Goal: Contribute content: Contribute content

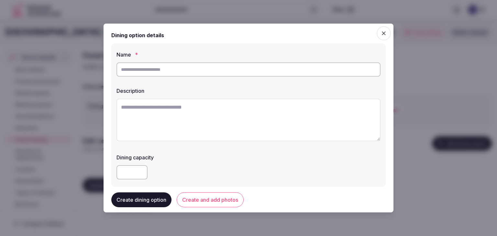
click at [221, 60] on div at bounding box center [248, 69] width 264 height 19
click at [218, 69] on input "text" at bounding box center [248, 69] width 264 height 14
paste input "**********"
type input "**********"
click at [272, 121] on textarea at bounding box center [248, 120] width 264 height 43
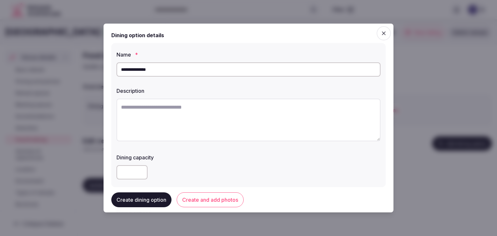
paste textarea "**********"
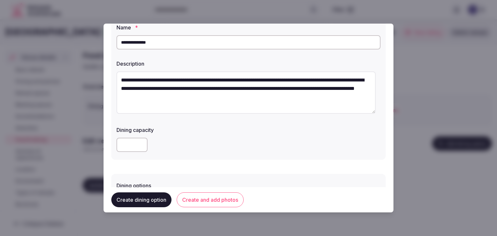
scroll to position [65, 0]
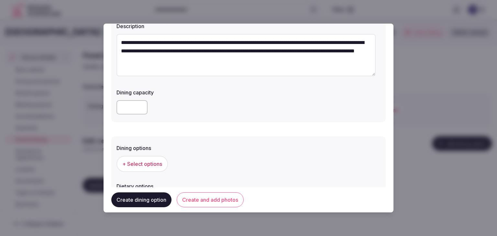
type textarea "**********"
click at [138, 157] on button "+ Select options" at bounding box center [141, 164] width 51 height 16
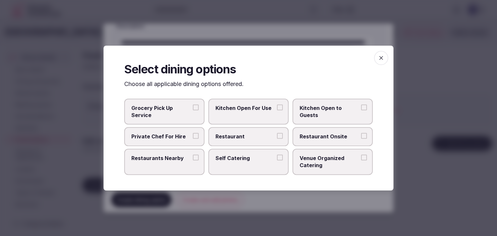
click at [316, 131] on label "Restaurant Onsite" at bounding box center [332, 136] width 80 height 19
click at [361, 133] on button "Restaurant Onsite" at bounding box center [364, 136] width 6 height 6
click at [378, 60] on icon "button" at bounding box center [381, 58] width 6 height 6
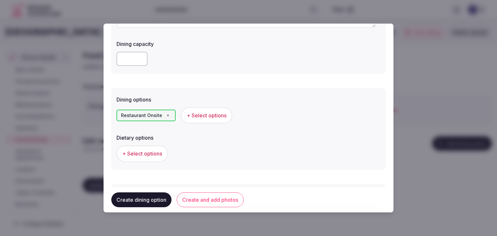
scroll to position [129, 0]
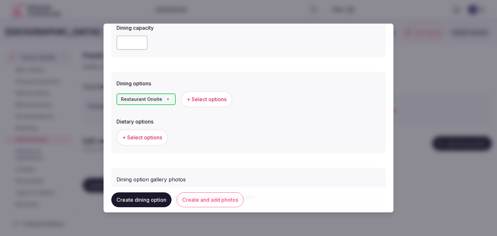
click at [226, 205] on button "Create and add photos" at bounding box center [210, 200] width 67 height 15
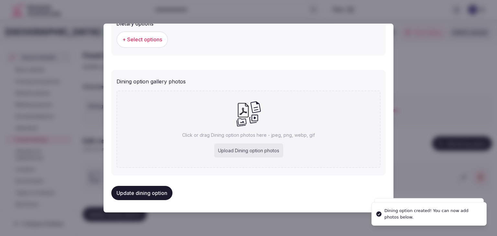
scroll to position [228, 0]
click at [259, 148] on div "Upload Dining option photos" at bounding box center [248, 150] width 69 height 14
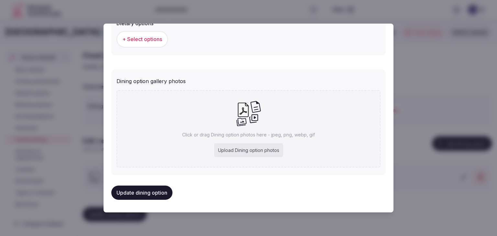
type input "**********"
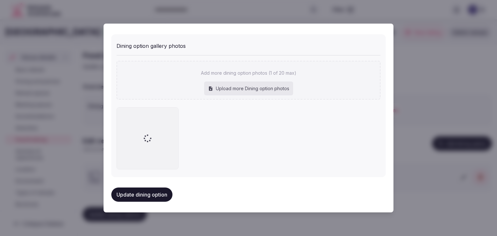
scroll to position [263, 0]
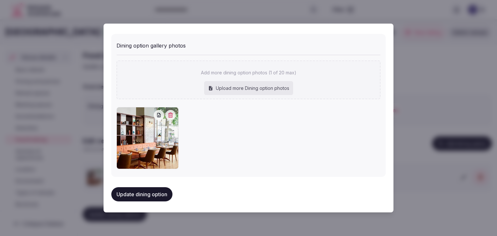
click at [156, 193] on button "Update dining option" at bounding box center [141, 194] width 61 height 14
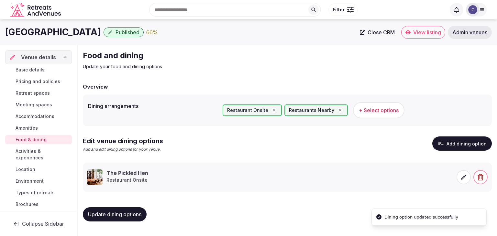
click at [127, 218] on button "Update dining options" at bounding box center [115, 214] width 64 height 14
click at [121, 214] on span "Update dining options" at bounding box center [114, 214] width 53 height 6
click at [35, 156] on span "Activities & experiences" at bounding box center [43, 154] width 54 height 13
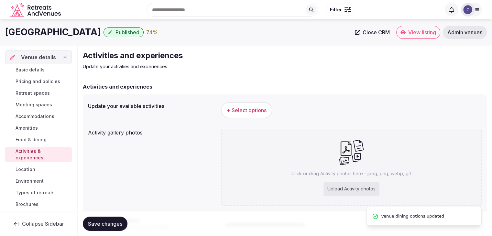
click at [261, 110] on span "+ Select options" at bounding box center [247, 110] width 40 height 7
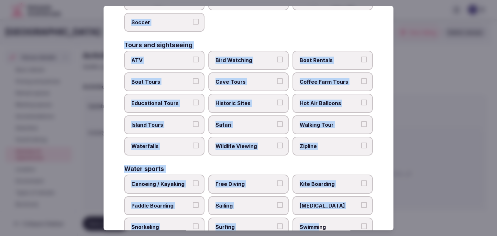
scroll to position [500, 0]
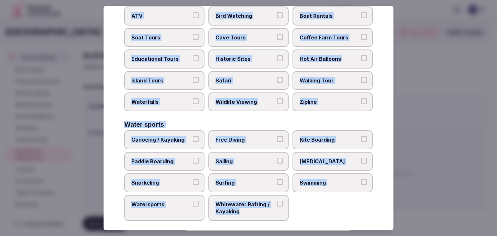
drag, startPoint x: 123, startPoint y: 43, endPoint x: 304, endPoint y: 220, distance: 253.3
click at [304, 220] on div "Select your activities Choose all applicable activities offered. Culture Dancin…" at bounding box center [249, 118] width 290 height 225
copy div "Choose all applicable activities offered. Culture Dancing Food and Culinary Cla…"
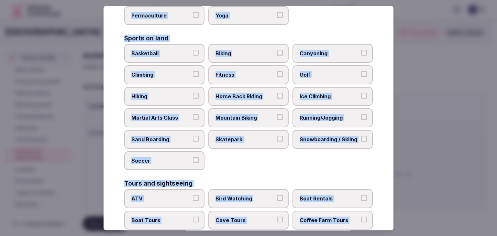
scroll to position [305, 0]
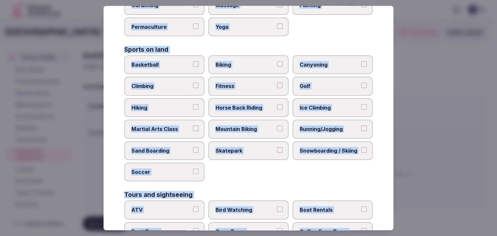
click at [311, 87] on span "Golf" at bounding box center [330, 86] width 60 height 7
click at [361, 87] on button "Golf" at bounding box center [364, 86] width 6 height 6
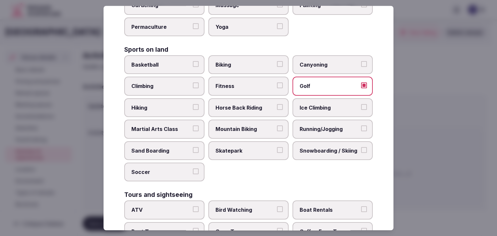
drag, startPoint x: 238, startPoint y: 80, endPoint x: 245, endPoint y: 94, distance: 15.5
click at [237, 83] on span "Fitness" at bounding box center [245, 86] width 60 height 7
click at [277, 83] on button "Fitness" at bounding box center [280, 86] width 6 height 6
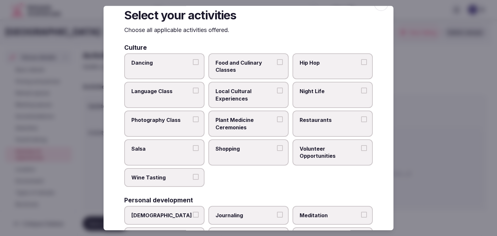
scroll to position [0, 0]
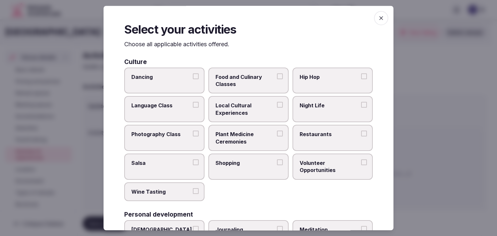
drag, startPoint x: 248, startPoint y: 105, endPoint x: 255, endPoint y: 107, distance: 7.0
click at [249, 106] on span "Local Cultural Experiences" at bounding box center [245, 109] width 60 height 15
click at [277, 106] on button "Local Cultural Experiences" at bounding box center [280, 105] width 6 height 6
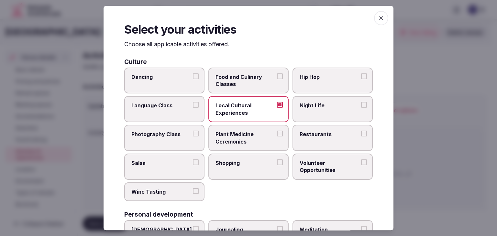
click at [326, 113] on label "Night Life" at bounding box center [332, 109] width 80 height 26
click at [361, 108] on button "Night Life" at bounding box center [364, 105] width 6 height 6
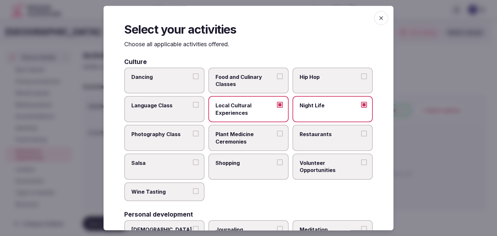
drag, startPoint x: 315, startPoint y: 137, endPoint x: 249, endPoint y: 157, distance: 68.9
click at [315, 138] on label "Restaurants" at bounding box center [332, 138] width 80 height 26
click at [361, 137] on button "Restaurants" at bounding box center [364, 134] width 6 height 6
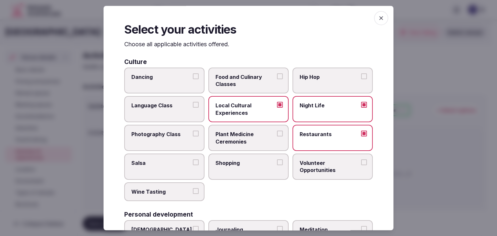
click at [244, 158] on label "Shopping" at bounding box center [248, 167] width 80 height 26
click at [277, 160] on button "Shopping" at bounding box center [280, 163] width 6 height 6
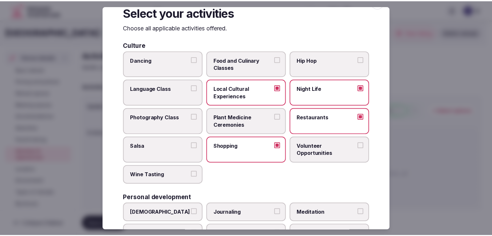
scroll to position [14, 0]
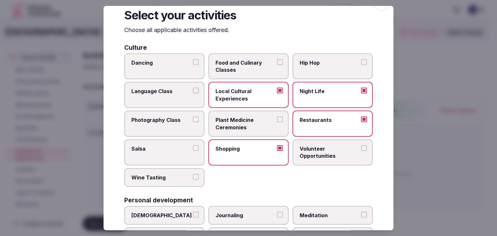
click at [378, 7] on span "button" at bounding box center [381, 4] width 14 height 14
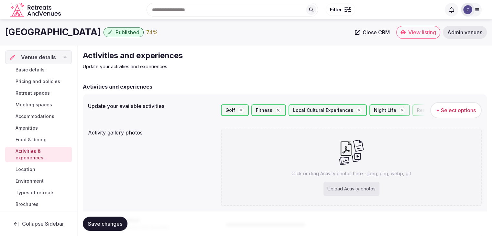
click at [357, 188] on div "Upload Activity photos" at bounding box center [352, 189] width 56 height 14
type input "**********"
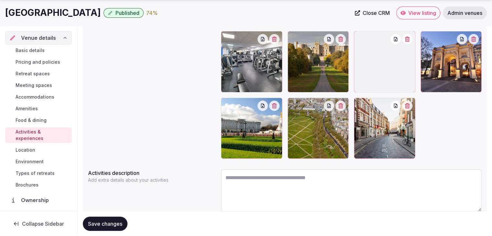
scroll to position [162, 0]
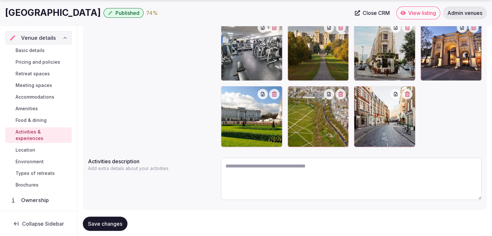
click at [122, 223] on span "Save changes" at bounding box center [105, 224] width 34 height 6
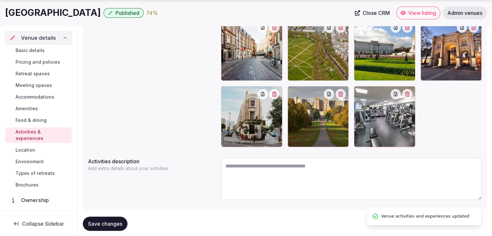
click at [119, 224] on span "Save changes" at bounding box center [105, 224] width 34 height 6
click at [36, 160] on span "Environment" at bounding box center [30, 162] width 28 height 6
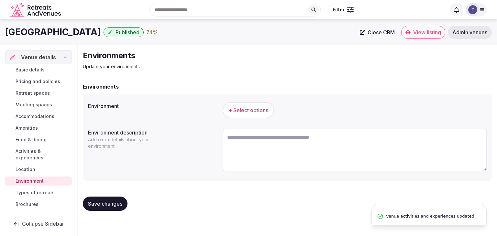
click at [249, 110] on span "+ Select options" at bounding box center [248, 110] width 40 height 7
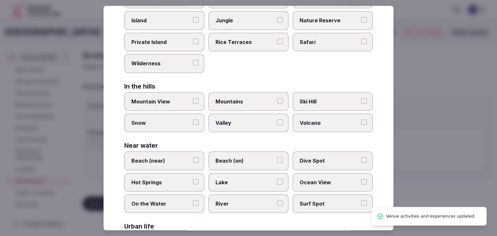
scroll to position [155, 0]
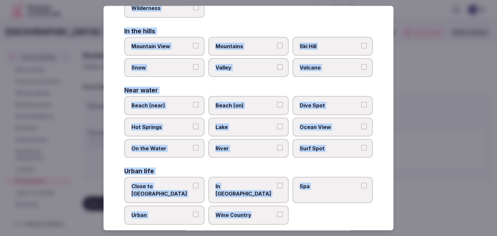
drag, startPoint x: 122, startPoint y: 44, endPoint x: 305, endPoint y: 224, distance: 257.2
click at [305, 224] on div "Select your environment Choose all applicable environments offered. In nature C…" at bounding box center [249, 118] width 290 height 225
copy div "Choose all applicable environments offered. In nature Close to Nature Countrysi…"
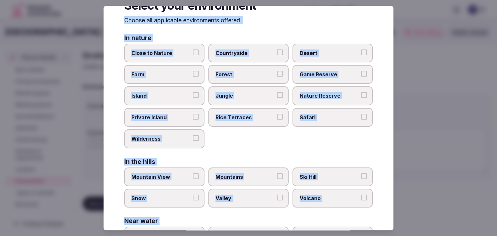
scroll to position [0, 0]
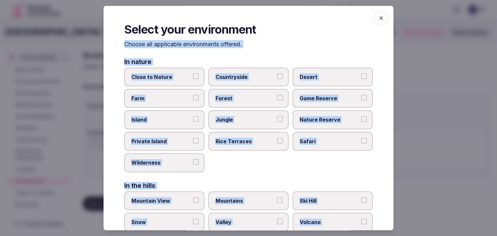
click at [378, 18] on icon "button" at bounding box center [381, 18] width 6 height 6
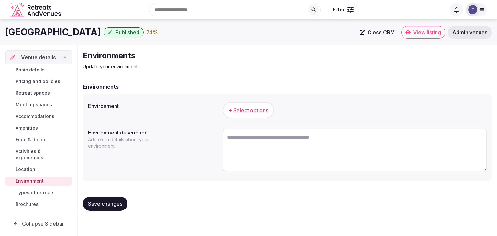
click at [288, 149] on textarea at bounding box center [355, 150] width 264 height 43
paste textarea "**********"
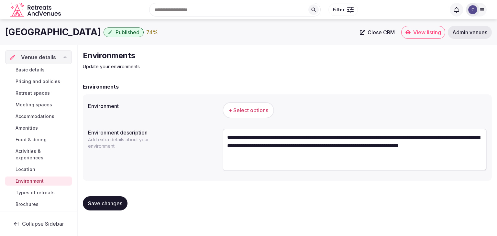
type textarea "**********"
click at [256, 115] on button "+ Select options" at bounding box center [248, 110] width 51 height 16
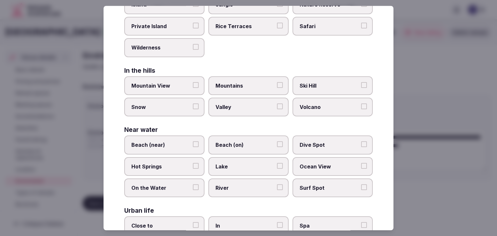
scroll to position [155, 0]
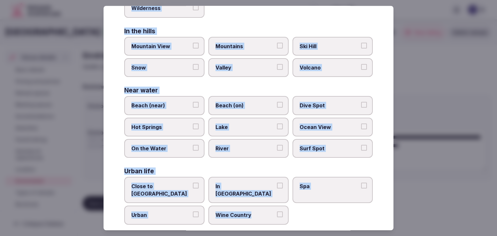
drag, startPoint x: 126, startPoint y: 46, endPoint x: 290, endPoint y: 211, distance: 232.9
click at [290, 211] on div "Select your environment Choose all applicable environments offered. In nature C…" at bounding box center [249, 118] width 290 height 225
copy div "Choose all applicable environments offered. In nature Close to Nature Countrysi…"
click at [165, 183] on span "Close to City Center" at bounding box center [161, 190] width 60 height 15
click at [193, 183] on button "Close to City Center" at bounding box center [196, 186] width 6 height 6
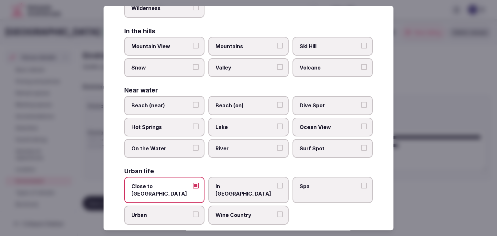
drag, startPoint x: 170, startPoint y: 204, endPoint x: 229, endPoint y: 184, distance: 62.9
click at [170, 212] on span "Urban" at bounding box center [161, 215] width 60 height 7
click at [193, 212] on button "Urban" at bounding box center [196, 215] width 6 height 6
click at [238, 179] on label "In City Center" at bounding box center [248, 190] width 80 height 26
click at [277, 183] on button "In City Center" at bounding box center [280, 186] width 6 height 6
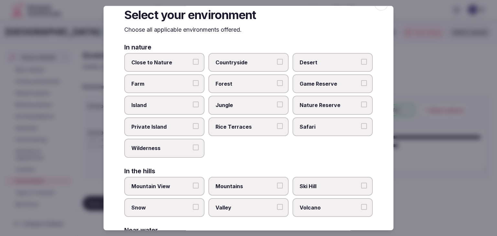
scroll to position [0, 0]
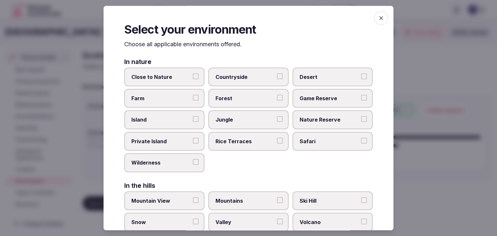
click at [380, 18] on span "button" at bounding box center [381, 18] width 14 height 14
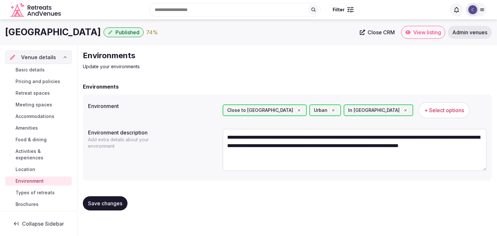
click at [110, 205] on span "Save changes" at bounding box center [105, 203] width 34 height 6
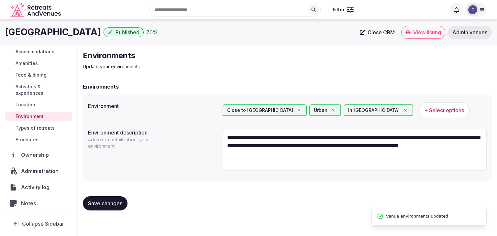
click at [38, 129] on span "Types of retreats" at bounding box center [35, 128] width 39 height 6
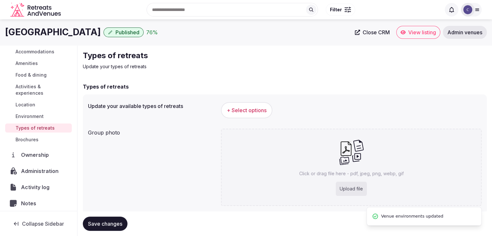
click at [233, 115] on button "+ Select options" at bounding box center [246, 110] width 51 height 16
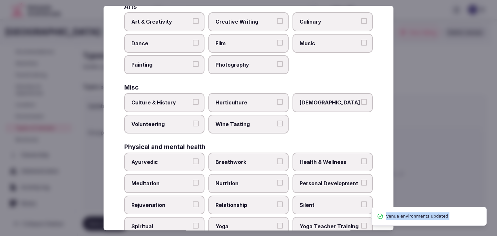
scroll to position [263, 0]
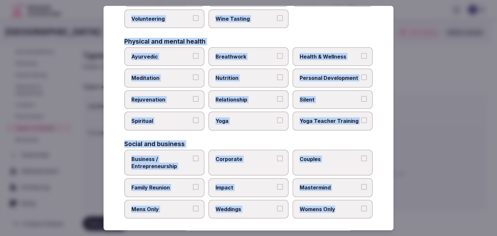
drag, startPoint x: 123, startPoint y: 43, endPoint x: 351, endPoint y: 212, distance: 283.7
click at [351, 212] on div "Select your types of retreats Choose all applicable types of retreats offered. …" at bounding box center [249, 118] width 290 height 225
copy div "Choose all applicable types of retreats offered. Active Adventure Cold Water Ex…"
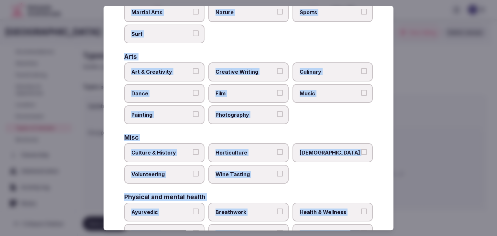
scroll to position [101, 0]
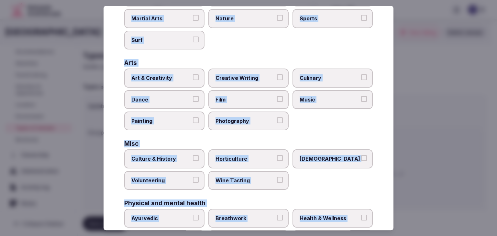
click at [173, 80] on span "Art & Creativity" at bounding box center [161, 77] width 60 height 7
click at [193, 80] on button "Art & Creativity" at bounding box center [196, 77] width 6 height 6
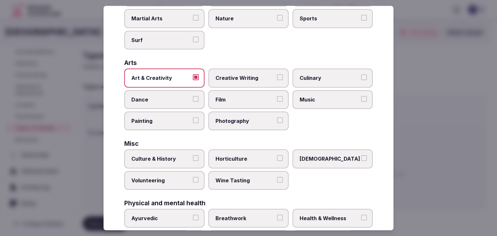
click at [175, 156] on span "Culture & History" at bounding box center [161, 159] width 60 height 7
click at [193, 156] on button "Culture & History" at bounding box center [196, 159] width 6 height 6
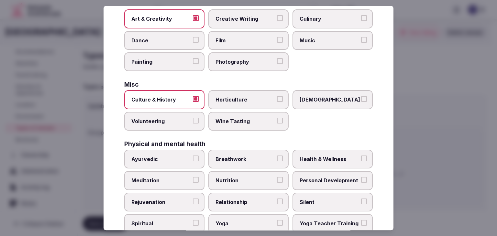
scroll to position [166, 0]
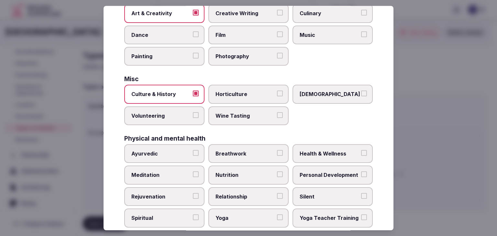
click at [332, 154] on span "Health & Wellness" at bounding box center [330, 153] width 60 height 7
click at [361, 154] on button "Health & Wellness" at bounding box center [364, 153] width 6 height 6
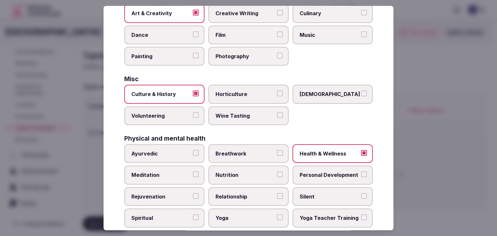
drag, startPoint x: 328, startPoint y: 175, endPoint x: 324, endPoint y: 179, distance: 5.0
click at [327, 177] on label "Personal Development" at bounding box center [332, 175] width 80 height 19
click at [181, 183] on div "Ayurvedic Breathwork Health & Wellness Meditation Nutrition Personal Developmen…" at bounding box center [248, 185] width 248 height 83
click at [177, 197] on span "Rejuvenation" at bounding box center [161, 196] width 60 height 7
click at [193, 197] on button "Rejuvenation" at bounding box center [196, 196] width 6 height 6
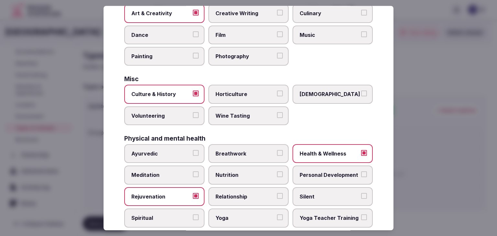
click at [270, 217] on span "Yoga" at bounding box center [245, 218] width 60 height 7
click at [277, 217] on button "Yoga" at bounding box center [280, 218] width 6 height 6
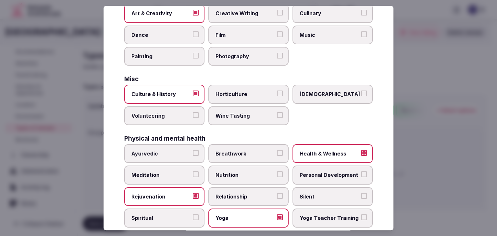
click at [166, 163] on div "Ayurvedic Breathwork Health & Wellness Meditation Nutrition Personal Developmen…" at bounding box center [248, 185] width 248 height 83
click at [170, 172] on span "Meditation" at bounding box center [161, 175] width 60 height 7
click at [193, 172] on button "Meditation" at bounding box center [196, 175] width 6 height 6
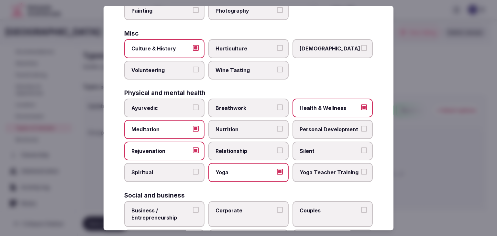
scroll to position [231, 0]
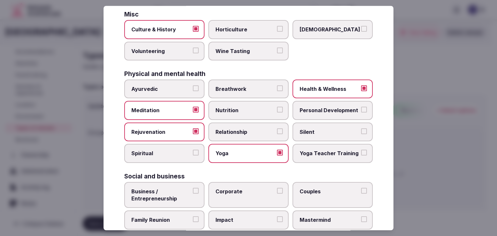
click at [154, 166] on div "Active Adventure Cold Water Exposure Cycling Golf Hunting & Fishing Kiteboardin…" at bounding box center [248, 39] width 248 height 423
click at [156, 159] on label "Spiritual" at bounding box center [164, 153] width 80 height 19
click at [193, 156] on button "Spiritual" at bounding box center [196, 153] width 6 height 6
click at [161, 198] on span "Business / Entrepreneurship" at bounding box center [161, 195] width 60 height 15
click at [193, 194] on button "Business / Entrepreneurship" at bounding box center [196, 191] width 6 height 6
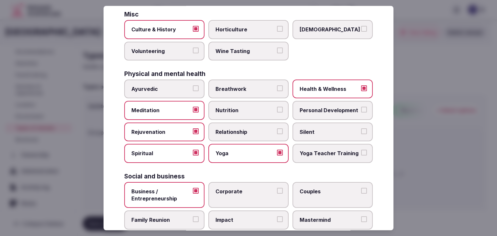
click at [220, 197] on label "Corporate" at bounding box center [248, 195] width 80 height 26
click at [277, 194] on button "Corporate" at bounding box center [280, 191] width 6 height 6
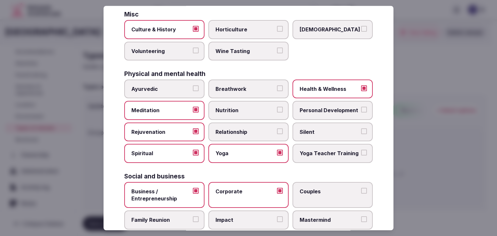
scroll to position [263, 0]
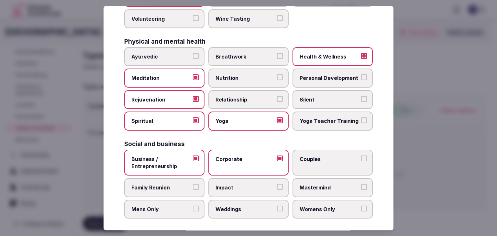
drag, startPoint x: 154, startPoint y: 184, endPoint x: 158, endPoint y: 184, distance: 3.6
click at [154, 184] on span "Family Reunion" at bounding box center [161, 187] width 60 height 7
click at [193, 184] on button "Family Reunion" at bounding box center [196, 187] width 6 height 6
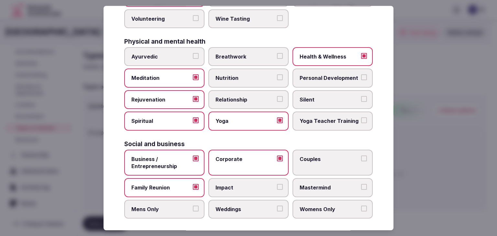
click at [322, 157] on span "Couples" at bounding box center [330, 159] width 60 height 7
click at [361, 157] on button "Couples" at bounding box center [364, 159] width 6 height 6
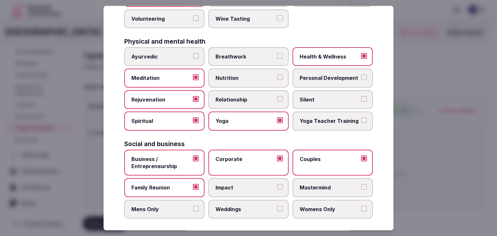
click at [248, 206] on span "Weddings" at bounding box center [245, 209] width 60 height 7
click at [277, 206] on button "Weddings" at bounding box center [280, 209] width 6 height 6
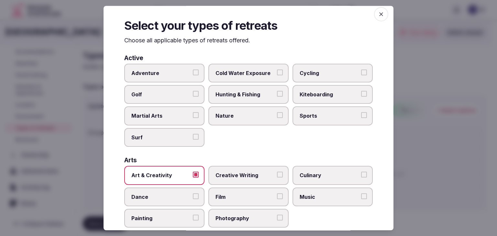
scroll to position [0, 0]
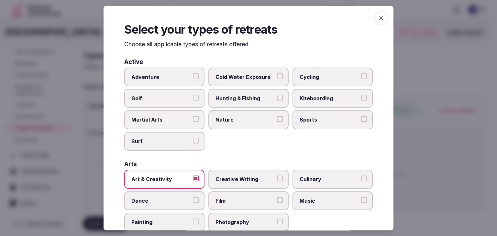
click at [381, 15] on span "button" at bounding box center [381, 18] width 14 height 14
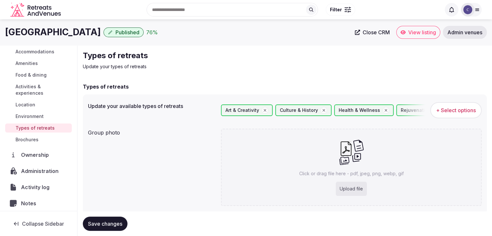
click at [116, 223] on span "Save changes" at bounding box center [105, 224] width 34 height 6
click at [296, 181] on div "Click or drag file here - pdf, jpeg, png, webp, gif Upload file" at bounding box center [351, 167] width 261 height 77
type input "**********"
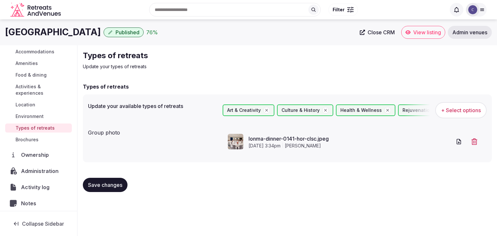
click at [96, 179] on button "Save changes" at bounding box center [105, 185] width 45 height 14
click at [99, 183] on span "Save changes" at bounding box center [105, 185] width 34 height 6
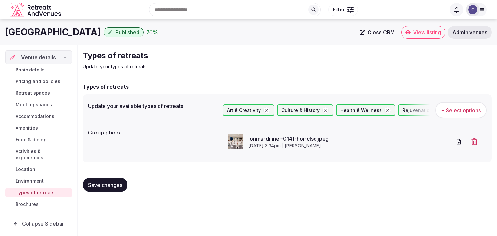
click at [44, 105] on span "Meeting spaces" at bounding box center [34, 105] width 37 height 6
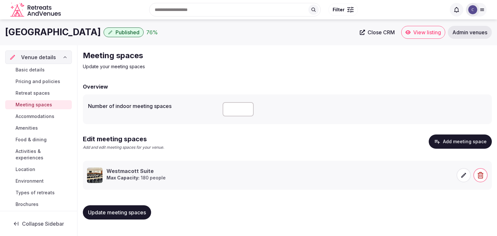
click at [469, 177] on span at bounding box center [464, 175] width 14 height 14
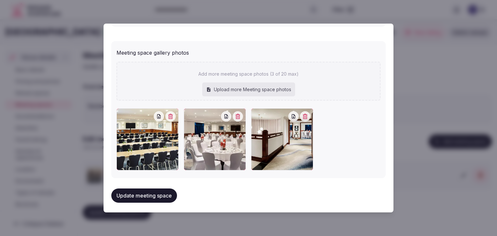
scroll to position [478, 0]
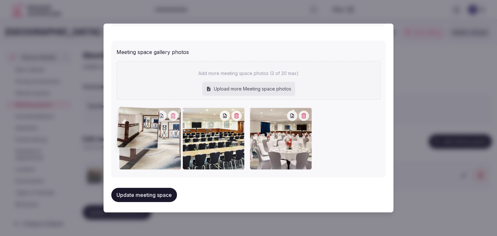
drag, startPoint x: 252, startPoint y: 110, endPoint x: 130, endPoint y: 110, distance: 121.7
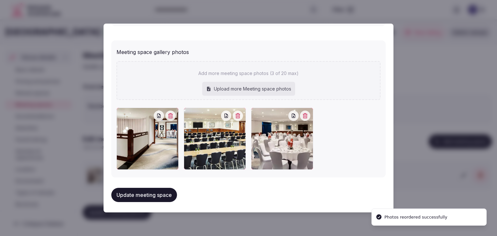
click at [149, 188] on button "Update meeting space" at bounding box center [144, 195] width 66 height 14
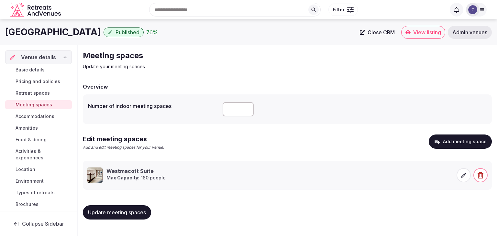
click at [465, 32] on span "Admin venues" at bounding box center [469, 32] width 35 height 6
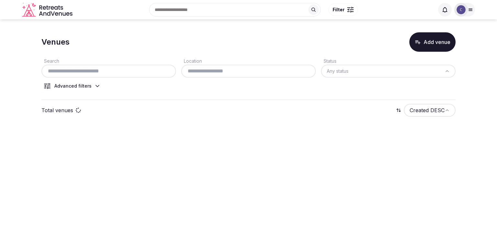
click at [115, 74] on input "text" at bounding box center [108, 71] width 129 height 8
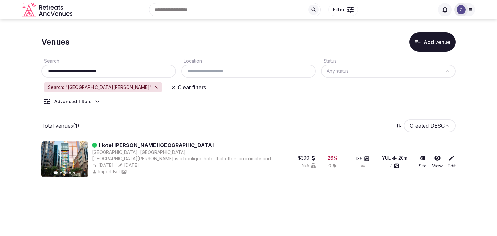
type input "**********"
drag, startPoint x: 181, startPoint y: 143, endPoint x: 100, endPoint y: 143, distance: 81.2
click at [100, 143] on div "Hotel [PERSON_NAME][GEOGRAPHIC_DATA]" at bounding box center [185, 145] width 186 height 8
copy link "Hotel [PERSON_NAME][GEOGRAPHIC_DATA]"
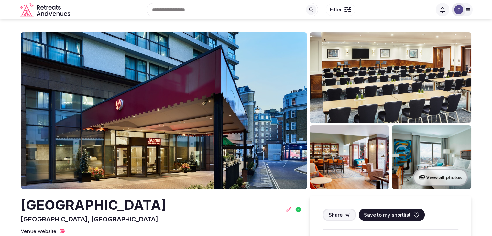
click at [148, 201] on h2 "[GEOGRAPHIC_DATA]" at bounding box center [94, 205] width 146 height 19
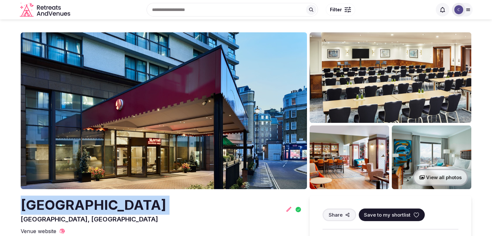
click at [148, 201] on h2 "[GEOGRAPHIC_DATA]" at bounding box center [94, 205] width 146 height 19
copy h2 "[GEOGRAPHIC_DATA]"
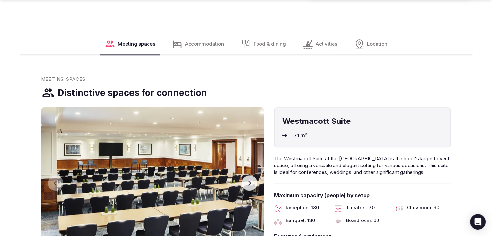
scroll to position [776, 0]
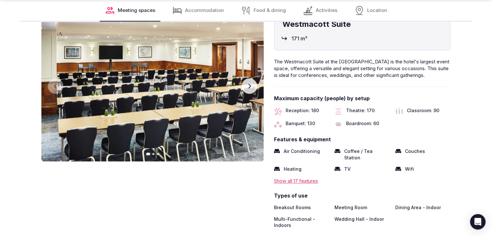
click at [250, 83] on icon "button" at bounding box center [249, 85] width 5 height 5
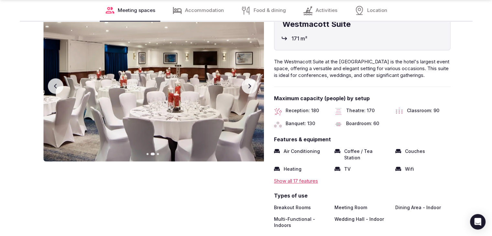
click at [250, 83] on icon "button" at bounding box center [249, 85] width 5 height 5
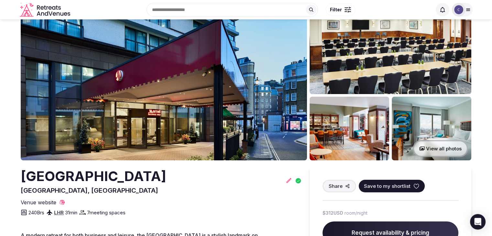
scroll to position [0, 0]
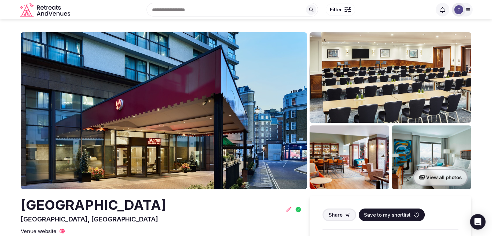
click at [159, 199] on h2 "[GEOGRAPHIC_DATA]" at bounding box center [94, 205] width 146 height 19
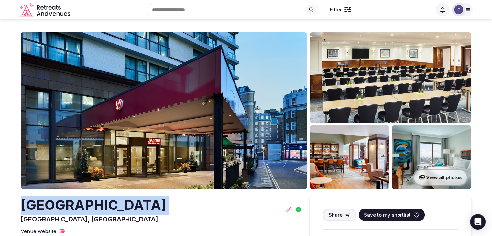
click at [159, 199] on h2 "London Marriott Hotel Marble Arch" at bounding box center [94, 205] width 146 height 19
copy h2 "London Marriott Hotel Marble Arch"
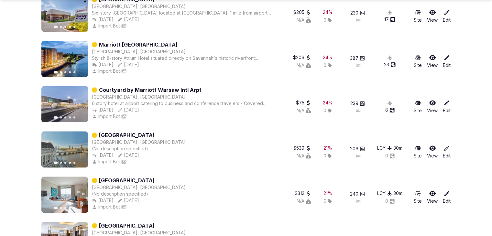
scroll to position [889, 0]
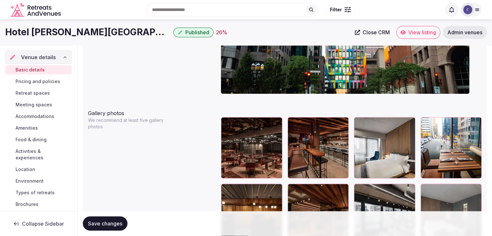
scroll to position [690, 0]
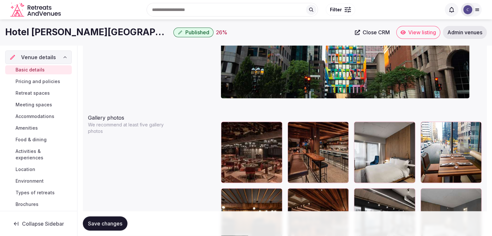
click at [39, 79] on span "Pricing and policies" at bounding box center [38, 81] width 45 height 6
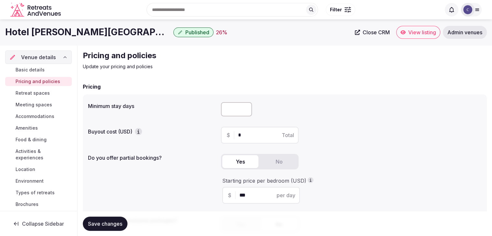
click at [44, 117] on span "Accommodations" at bounding box center [35, 116] width 39 height 6
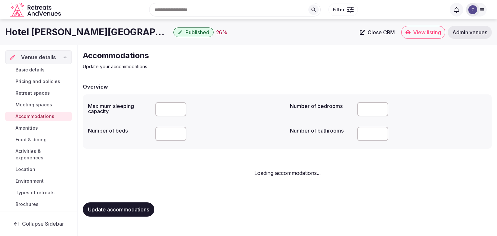
click at [72, 29] on h1 "Hotel Le Germain Montreal" at bounding box center [88, 32] width 166 height 13
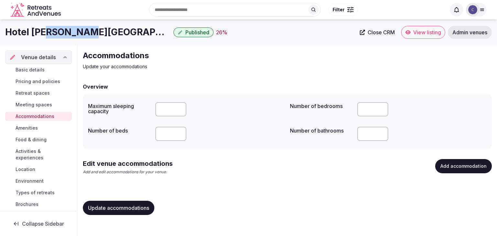
click at [72, 29] on h1 "Hotel Le Germain Montreal" at bounding box center [88, 32] width 166 height 13
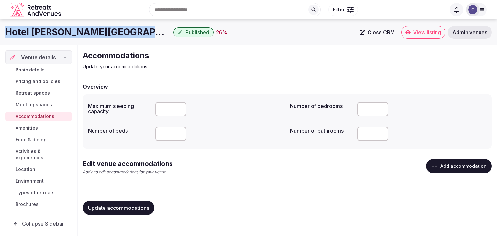
click at [72, 29] on h1 "Hotel Le Germain Montreal" at bounding box center [88, 32] width 166 height 13
copy div "Hotel Le Germain Montreal"
click at [449, 169] on button "Add accommodation" at bounding box center [459, 166] width 66 height 14
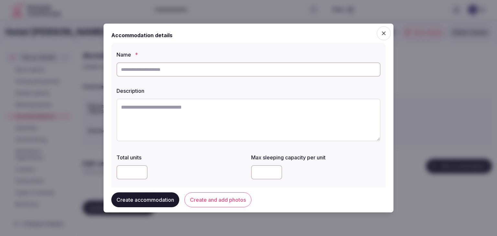
click at [208, 68] on input "text" at bounding box center [248, 69] width 264 height 14
paste input "**********"
type input "**********"
click at [185, 118] on textarea at bounding box center [248, 120] width 264 height 43
paste textarea "**********"
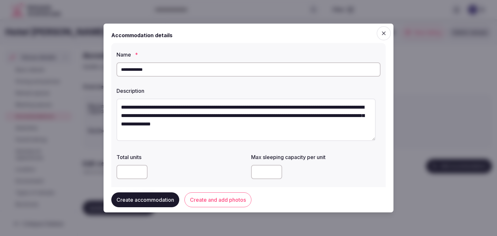
type textarea "**********"
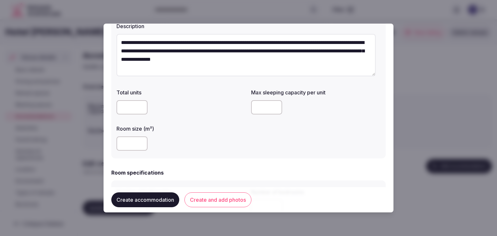
click at [122, 150] on input "number" at bounding box center [131, 144] width 31 height 14
type input "**"
click at [255, 106] on input "number" at bounding box center [266, 107] width 31 height 14
type input "*"
click at [240, 153] on div "**" at bounding box center [180, 143] width 129 height 19
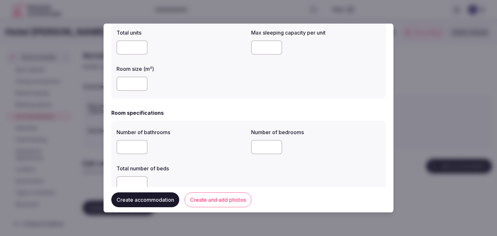
scroll to position [162, 0]
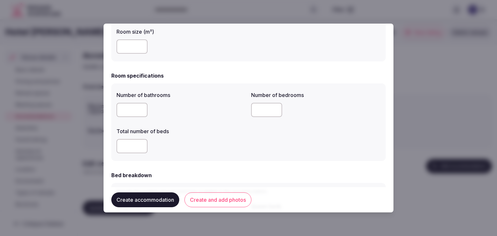
click at [126, 114] on input "number" at bounding box center [131, 110] width 31 height 14
type input "*"
click at [132, 147] on input "number" at bounding box center [131, 146] width 31 height 14
type input "*"
click at [261, 114] on input "number" at bounding box center [266, 110] width 31 height 14
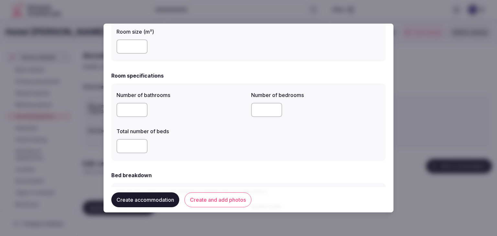
type input "*"
click at [232, 154] on div "*" at bounding box center [180, 146] width 129 height 19
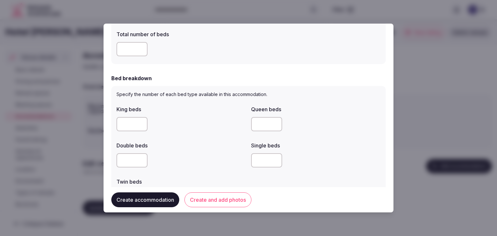
click at [129, 121] on input "number" at bounding box center [131, 124] width 31 height 14
type input "*"
click at [186, 142] on div "Double beds" at bounding box center [180, 143] width 129 height 9
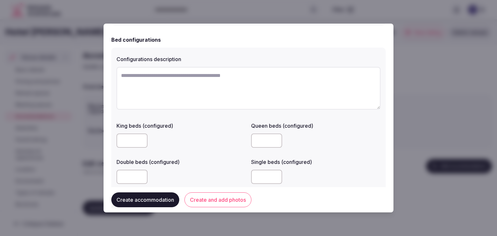
scroll to position [453, 0]
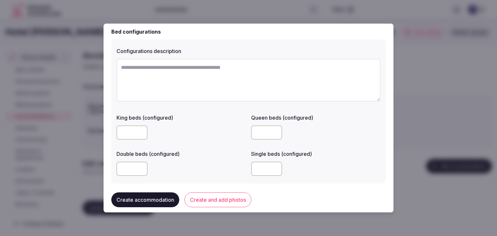
click at [262, 136] on input "number" at bounding box center [266, 133] width 31 height 14
type input "*"
click at [207, 157] on div "Double beds (configured)" at bounding box center [180, 163] width 129 height 31
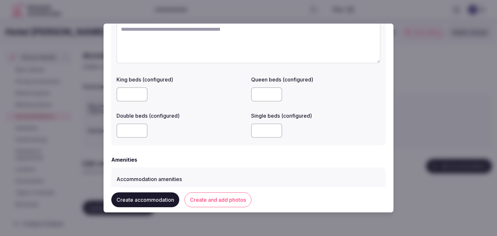
scroll to position [550, 0]
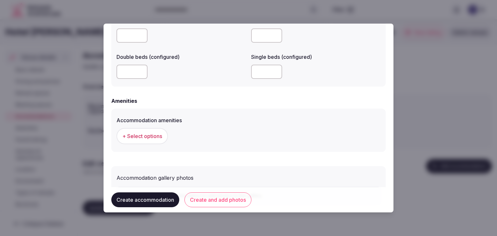
click at [159, 135] on span "+ Select options" at bounding box center [142, 136] width 40 height 7
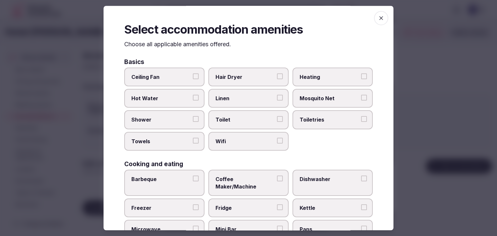
click at [249, 77] on span "Hair Dryer" at bounding box center [245, 76] width 60 height 7
click at [277, 77] on button "Hair Dryer" at bounding box center [280, 76] width 6 height 6
click at [253, 148] on label "Wifi" at bounding box center [248, 141] width 80 height 19
click at [277, 144] on button "Wifi" at bounding box center [280, 141] width 6 height 6
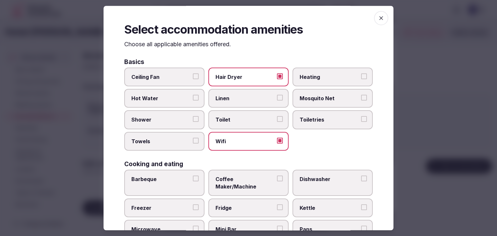
drag, startPoint x: 322, startPoint y: 123, endPoint x: 219, endPoint y: 95, distance: 106.7
click at [322, 122] on label "Toiletries" at bounding box center [332, 120] width 80 height 19
click at [361, 122] on button "Toiletries" at bounding box center [364, 119] width 6 height 6
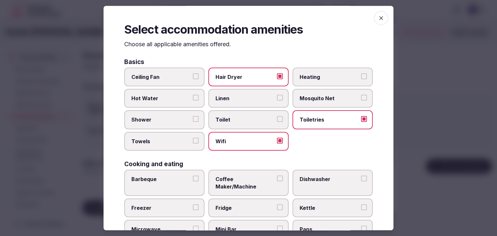
click at [219, 95] on span "Linen" at bounding box center [245, 98] width 60 height 7
click at [277, 95] on button "Linen" at bounding box center [280, 98] width 6 height 6
drag, startPoint x: 191, startPoint y: 121, endPoint x: 183, endPoint y: 143, distance: 23.6
click at [191, 122] on label "Shower" at bounding box center [164, 120] width 80 height 19
click at [193, 122] on button "Shower" at bounding box center [196, 119] width 6 height 6
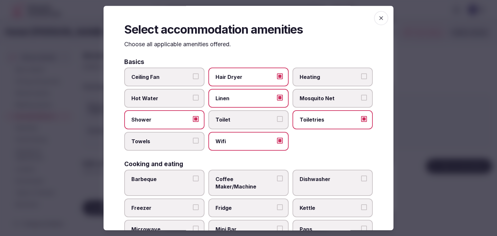
click at [183, 143] on span "Towels" at bounding box center [161, 141] width 60 height 7
click at [193, 143] on button "Towels" at bounding box center [196, 141] width 6 height 6
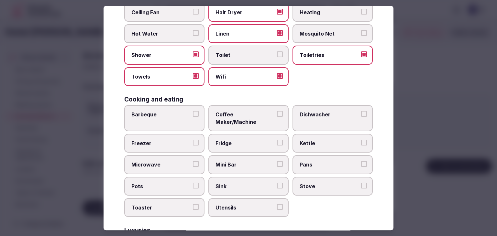
click at [230, 111] on span "Coffee Maker/Machine" at bounding box center [245, 118] width 60 height 15
click at [277, 111] on button "Coffee Maker/Machine" at bounding box center [280, 114] width 6 height 6
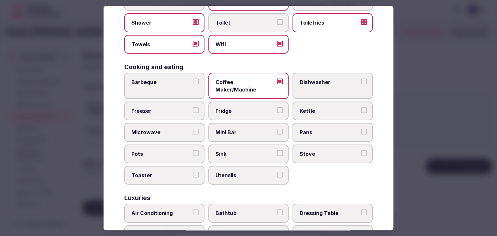
drag, startPoint x: 167, startPoint y: 203, endPoint x: 169, endPoint y: 197, distance: 6.1
click at [167, 210] on span "Air Conditioning" at bounding box center [161, 213] width 60 height 7
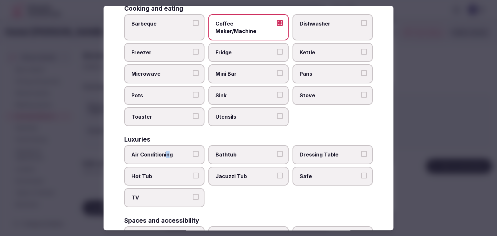
scroll to position [194, 0]
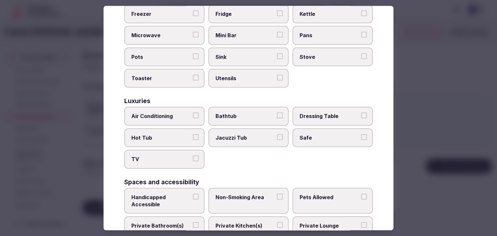
drag, startPoint x: 171, startPoint y: 148, endPoint x: 176, endPoint y: 115, distance: 33.1
click at [171, 156] on span "TV" at bounding box center [161, 159] width 60 height 7
click at [193, 156] on button "TV" at bounding box center [196, 159] width 6 height 6
click at [176, 114] on label "Air Conditioning" at bounding box center [164, 116] width 80 height 19
click at [193, 114] on button "Air Conditioning" at bounding box center [196, 116] width 6 height 6
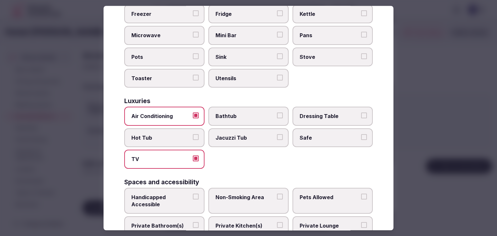
click at [325, 134] on span "Safe" at bounding box center [330, 137] width 60 height 7
click at [361, 134] on button "Safe" at bounding box center [364, 137] width 6 height 6
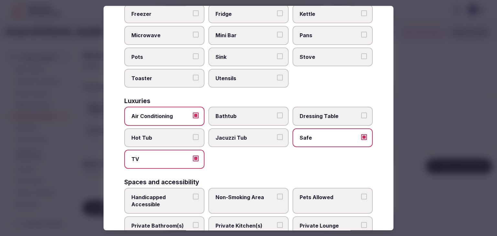
scroll to position [259, 0]
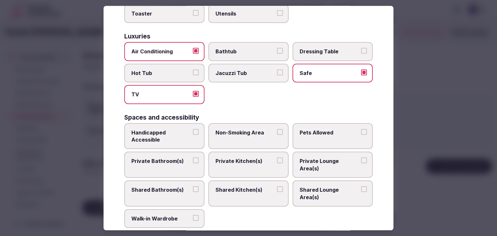
click at [158, 158] on span "Private Bathroom(s)" at bounding box center [161, 161] width 60 height 7
click at [193, 158] on button "Private Bathroom(s)" at bounding box center [196, 161] width 6 height 6
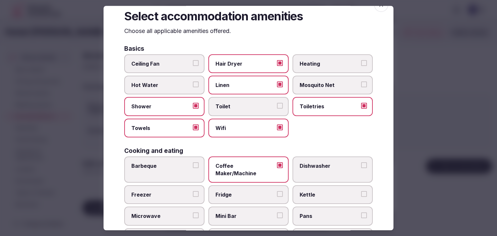
scroll to position [0, 0]
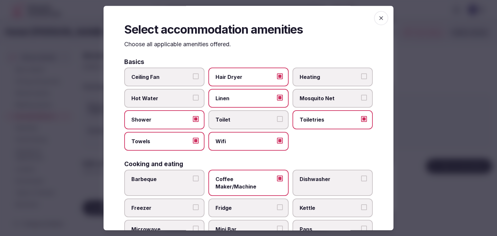
click at [376, 14] on span "button" at bounding box center [381, 18] width 14 height 14
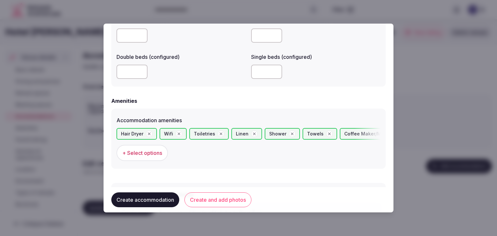
click at [217, 201] on button "Create and add photos" at bounding box center [217, 200] width 67 height 15
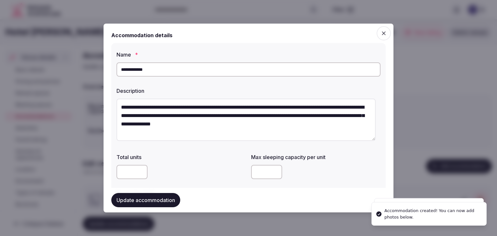
click at [167, 197] on button "Update accommodation" at bounding box center [145, 200] width 69 height 14
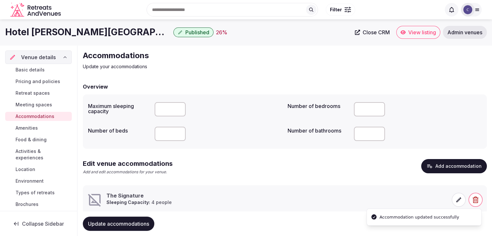
click at [46, 30] on h1 "Hotel [PERSON_NAME][GEOGRAPHIC_DATA]" at bounding box center [88, 32] width 166 height 13
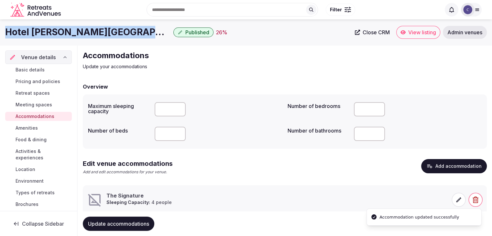
click at [46, 30] on h1 "Hotel [PERSON_NAME][GEOGRAPHIC_DATA]" at bounding box center [88, 32] width 166 height 13
copy div "Hotel [PERSON_NAME][GEOGRAPHIC_DATA]"
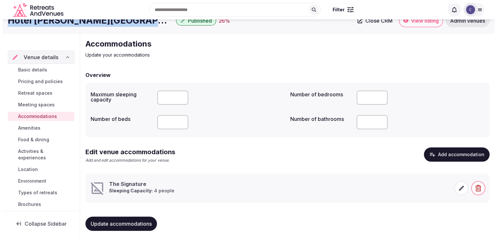
scroll to position [18, 0]
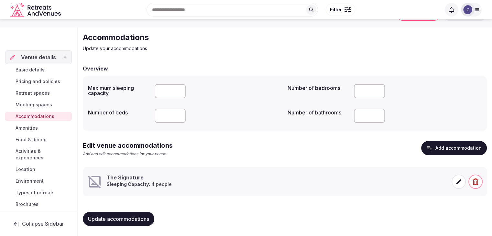
click at [459, 181] on icon at bounding box center [459, 181] width 5 height 5
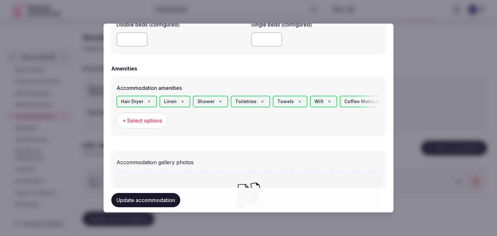
scroll to position [647, 0]
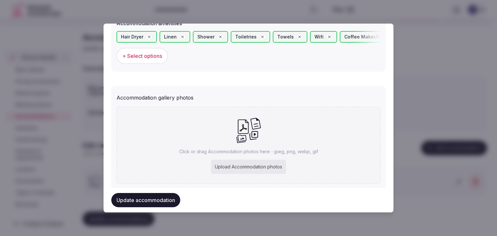
click at [265, 153] on p "Click or drag Accommodation photos here - jpeg, png, webp, gif" at bounding box center [248, 152] width 139 height 6
type input "**********"
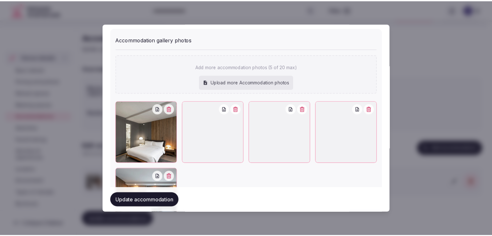
scroll to position [744, 0]
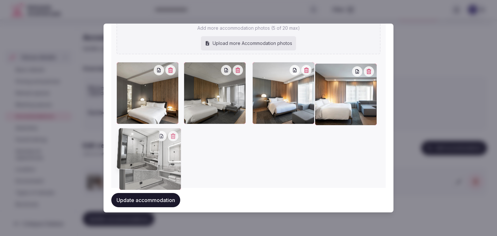
drag, startPoint x: 238, startPoint y: 76, endPoint x: 119, endPoint y: 135, distance: 132.5
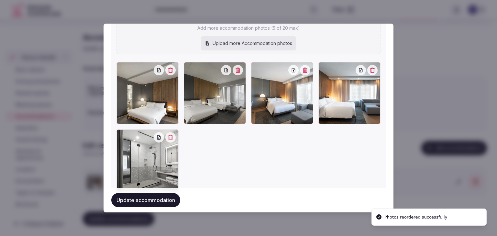
click at [155, 205] on button "Update accommodation" at bounding box center [145, 200] width 69 height 14
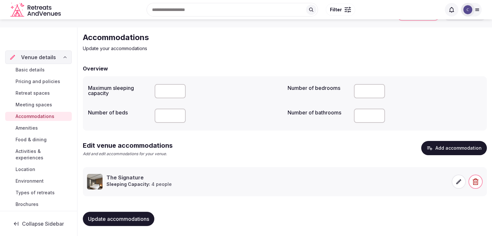
click at [118, 211] on div "Update accommodations" at bounding box center [285, 219] width 404 height 25
click at [118, 216] on span "Update accommodations" at bounding box center [118, 219] width 61 height 6
click at [30, 128] on span "Amenities" at bounding box center [27, 128] width 22 height 6
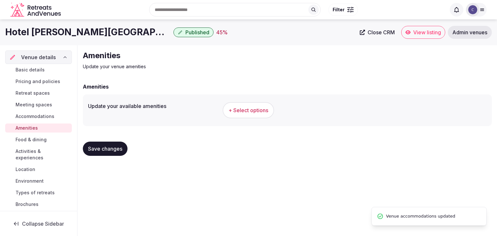
click at [93, 30] on h1 "Hotel [PERSON_NAME][GEOGRAPHIC_DATA]" at bounding box center [88, 32] width 166 height 13
click at [94, 31] on h1 "Hotel [PERSON_NAME][GEOGRAPHIC_DATA]" at bounding box center [88, 32] width 166 height 13
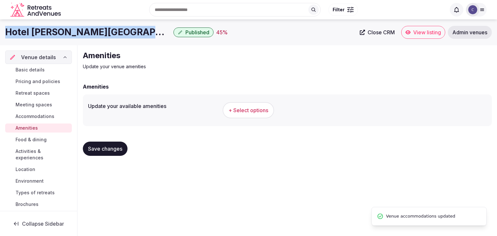
click at [94, 31] on h1 "Hotel [PERSON_NAME][GEOGRAPHIC_DATA]" at bounding box center [88, 32] width 166 height 13
copy div "Hotel [PERSON_NAME][GEOGRAPHIC_DATA]"
click at [247, 110] on span "+ Select options" at bounding box center [248, 110] width 40 height 7
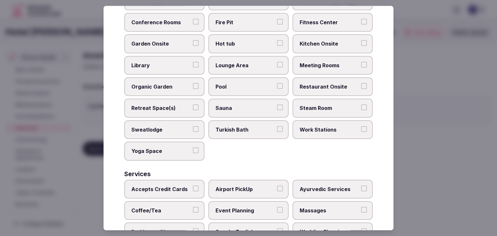
scroll to position [348, 0]
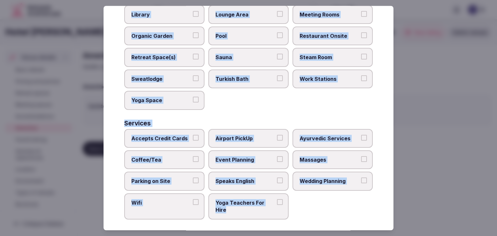
drag, startPoint x: 126, startPoint y: 38, endPoint x: 302, endPoint y: 220, distance: 254.0
click at [302, 220] on div "Select your venue amenities Choose all applicable amenities offered. Activities…" at bounding box center [249, 118] width 290 height 225
copy div "Choose all applicable amenities offered. Activities Bicycles Camping Allowed On…"
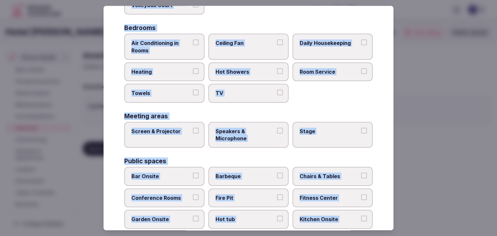
scroll to position [90, 0]
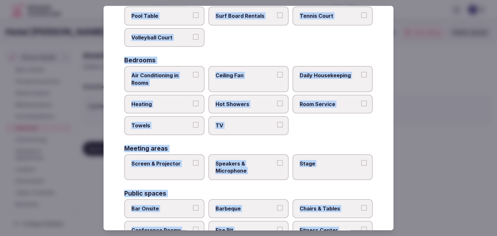
click at [184, 77] on span "Air Conditioning in Rooms" at bounding box center [161, 79] width 60 height 15
click at [193, 77] on button "Air Conditioning in Rooms" at bounding box center [196, 75] width 6 height 6
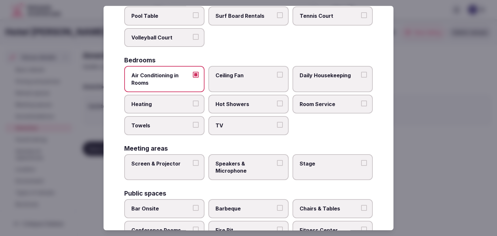
click at [179, 107] on label "Heating" at bounding box center [164, 104] width 80 height 19
click at [193, 106] on button "Heating" at bounding box center [196, 104] width 6 height 6
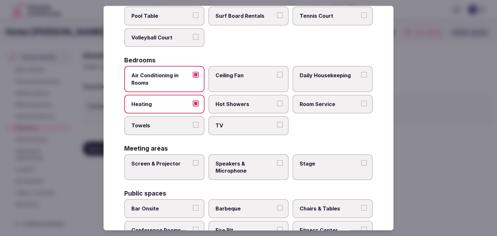
drag, startPoint x: 175, startPoint y: 125, endPoint x: 272, endPoint y: 126, distance: 97.7
click at [175, 125] on span "Towels" at bounding box center [161, 125] width 60 height 7
click at [193, 125] on button "Towels" at bounding box center [196, 125] width 6 height 6
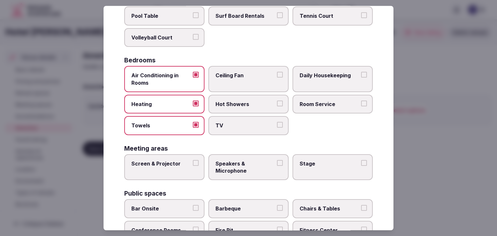
drag, startPoint x: 272, startPoint y: 126, endPoint x: 269, endPoint y: 108, distance: 18.1
click at [273, 126] on label "TV" at bounding box center [248, 125] width 80 height 19
click at [277, 126] on button "TV" at bounding box center [280, 125] width 6 height 6
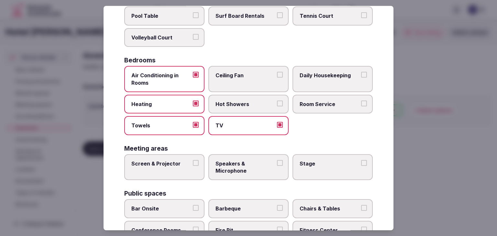
click at [269, 107] on label "Hot Showers" at bounding box center [248, 104] width 80 height 19
click at [277, 106] on button "Hot Showers" at bounding box center [280, 104] width 6 height 6
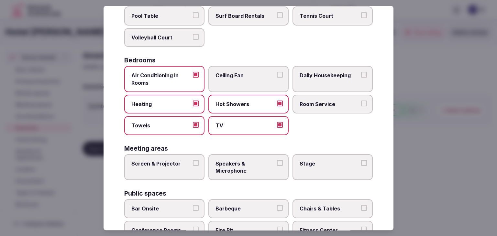
drag, startPoint x: 321, startPoint y: 106, endPoint x: 326, endPoint y: 81, distance: 25.1
click at [321, 105] on span "Room Service" at bounding box center [330, 104] width 60 height 7
click at [361, 105] on button "Room Service" at bounding box center [364, 104] width 6 height 6
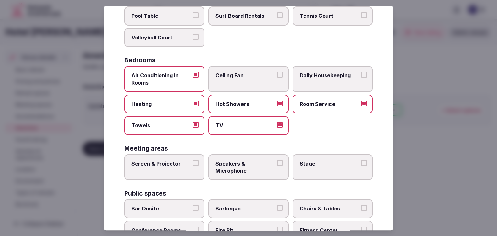
click at [326, 81] on label "Daily Housekeeping" at bounding box center [332, 79] width 80 height 26
click at [361, 78] on button "Daily Housekeeping" at bounding box center [364, 75] width 6 height 6
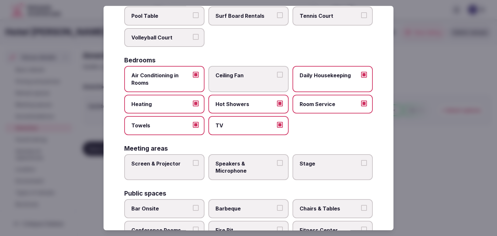
scroll to position [122, 0]
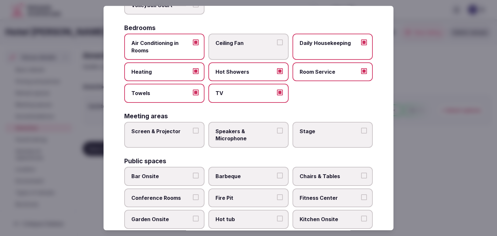
click at [178, 122] on label "Screen & Projector" at bounding box center [164, 135] width 80 height 26
click at [193, 128] on button "Screen & Projector" at bounding box center [196, 131] width 6 height 6
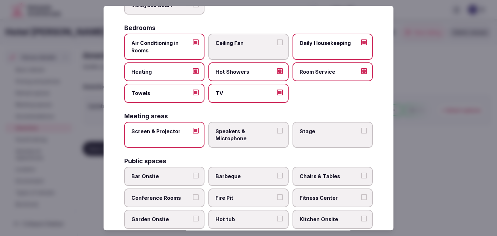
drag, startPoint x: 244, startPoint y: 134, endPoint x: 248, endPoint y: 134, distance: 4.9
click at [246, 134] on span "Speakers & Microphone" at bounding box center [245, 135] width 60 height 15
click at [350, 131] on span "Stage" at bounding box center [330, 131] width 60 height 7
click at [361, 131] on button "Stage" at bounding box center [364, 131] width 6 height 6
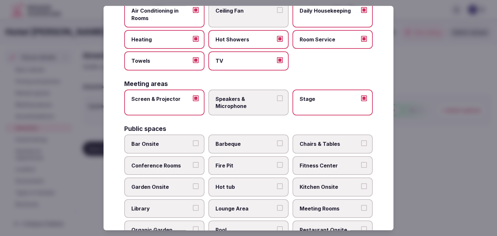
drag, startPoint x: 227, startPoint y: 104, endPoint x: 235, endPoint y: 122, distance: 19.3
click at [228, 103] on span "Speakers & Microphone" at bounding box center [245, 102] width 60 height 15
click at [277, 101] on button "Speakers & Microphone" at bounding box center [280, 98] width 6 height 6
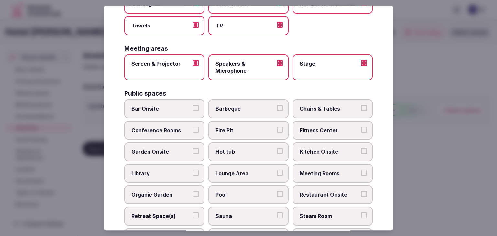
scroll to position [219, 0]
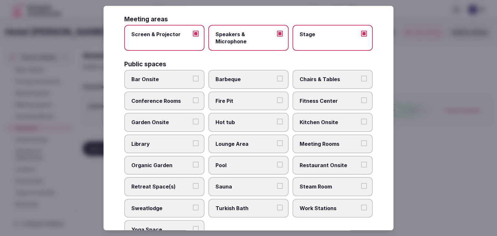
click at [349, 79] on span "Chairs & Tables" at bounding box center [330, 79] width 60 height 7
click at [361, 79] on button "Chairs & Tables" at bounding box center [364, 79] width 6 height 6
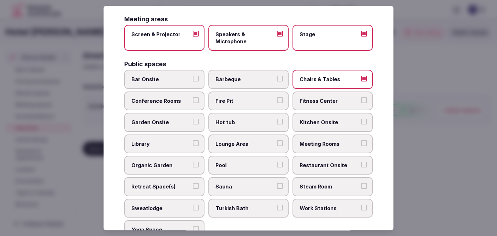
click at [328, 147] on label "Meeting Rooms" at bounding box center [332, 144] width 80 height 19
click at [361, 146] on button "Meeting Rooms" at bounding box center [364, 143] width 6 height 6
click at [326, 162] on span "Restaurant Onsite" at bounding box center [330, 165] width 60 height 7
click at [361, 162] on button "Restaurant Onsite" at bounding box center [364, 165] width 6 height 6
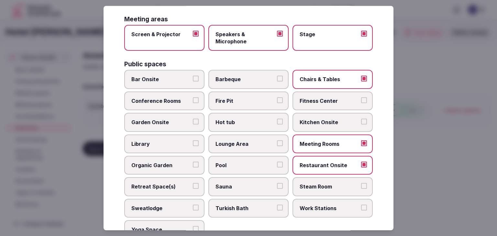
click at [232, 141] on span "Lounge Area" at bounding box center [245, 143] width 60 height 7
click at [277, 141] on button "Lounge Area" at bounding box center [280, 143] width 6 height 6
click at [163, 98] on span "Conference Rooms" at bounding box center [161, 100] width 60 height 7
click at [193, 98] on button "Conference Rooms" at bounding box center [196, 100] width 6 height 6
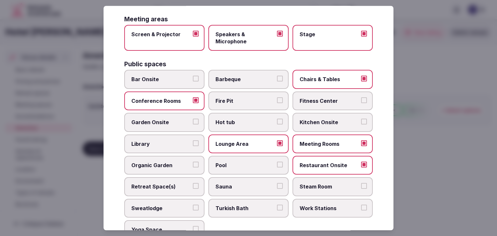
click at [171, 80] on span "Bar Onsite" at bounding box center [161, 79] width 60 height 7
click at [193, 80] on button "Bar Onsite" at bounding box center [196, 79] width 6 height 6
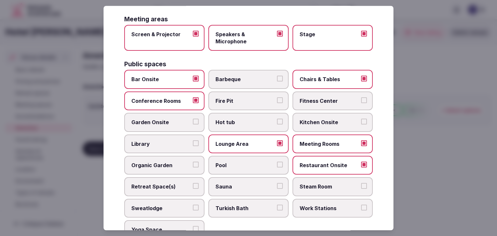
click at [309, 102] on span "Fitness Center" at bounding box center [330, 100] width 60 height 7
click at [361, 102] on button "Fitness Center" at bounding box center [364, 100] width 6 height 6
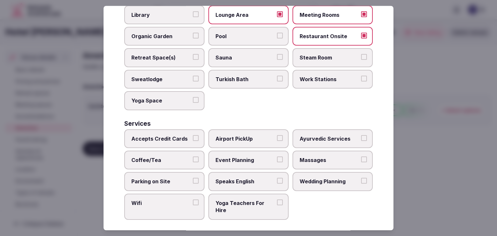
scroll to position [348, 0]
click at [157, 136] on span "Accepts Credit Cards" at bounding box center [161, 138] width 60 height 7
click at [193, 136] on button "Accepts Credit Cards" at bounding box center [196, 138] width 6 height 6
click at [162, 156] on span "Coffee/Tea" at bounding box center [161, 159] width 60 height 7
click at [193, 156] on button "Coffee/Tea" at bounding box center [196, 159] width 6 height 6
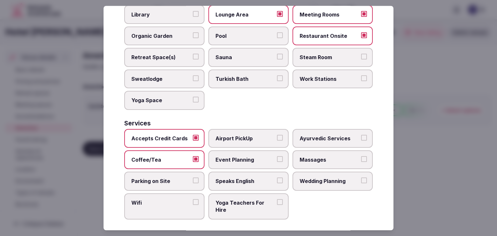
click at [163, 178] on span "Parking on Site" at bounding box center [161, 181] width 60 height 7
click at [193, 178] on button "Parking on Site" at bounding box center [196, 181] width 6 height 6
click at [165, 199] on span "Wifi" at bounding box center [161, 202] width 60 height 7
click at [193, 199] on button "Wifi" at bounding box center [196, 202] width 6 height 6
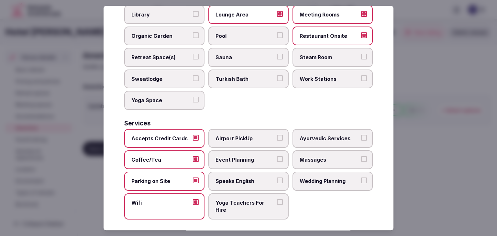
click at [241, 130] on label "Airport PickUp" at bounding box center [248, 138] width 80 height 19
click at [277, 135] on button "Airport PickUp" at bounding box center [280, 138] width 6 height 6
click at [248, 162] on label "Event Planning" at bounding box center [248, 159] width 80 height 19
click at [277, 162] on button "Event Planning" at bounding box center [280, 159] width 6 height 6
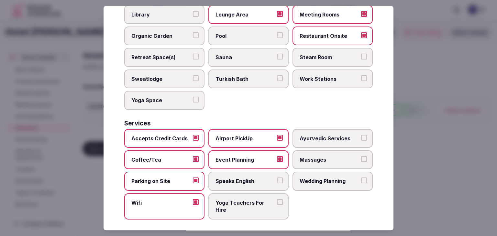
click at [248, 178] on span "Speaks English" at bounding box center [245, 181] width 60 height 7
click at [277, 178] on button "Speaks English" at bounding box center [280, 181] width 6 height 6
click at [336, 178] on span "Wedding Planning" at bounding box center [330, 181] width 60 height 7
click at [361, 178] on button "Wedding Planning" at bounding box center [364, 181] width 6 height 6
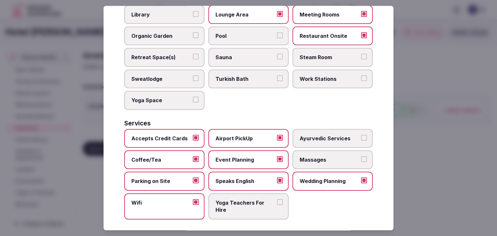
click at [314, 156] on span "Massages" at bounding box center [330, 159] width 60 height 7
click at [361, 156] on button "Massages" at bounding box center [364, 159] width 6 height 6
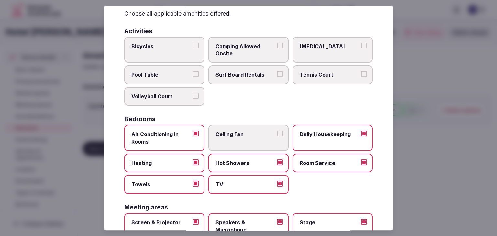
scroll to position [0, 0]
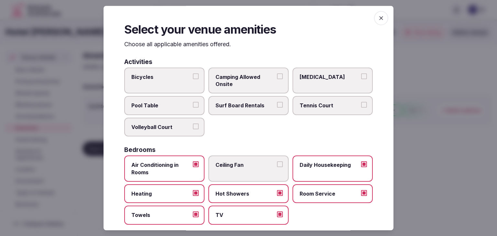
click at [378, 21] on icon "button" at bounding box center [381, 18] width 6 height 6
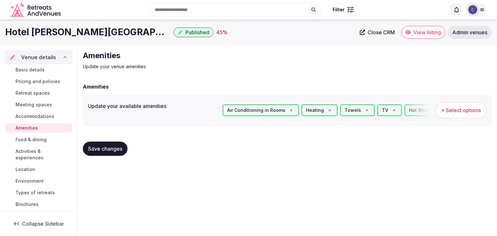
click at [115, 150] on span "Save changes" at bounding box center [105, 149] width 34 height 6
click at [41, 140] on span "Food & dining" at bounding box center [31, 140] width 31 height 6
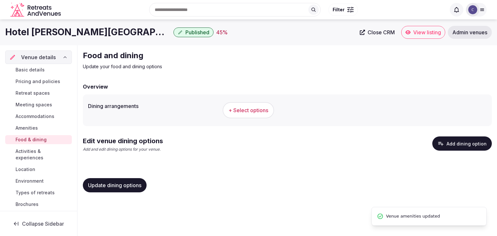
click at [243, 112] on span "+ Select options" at bounding box center [248, 110] width 40 height 7
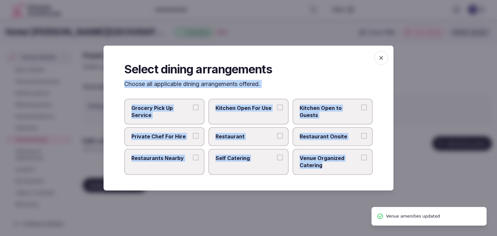
drag, startPoint x: 113, startPoint y: 84, endPoint x: 347, endPoint y: 171, distance: 250.5
click at [347, 171] on div "Select dining arrangements Choose all applicable dining arrangements offered. G…" at bounding box center [249, 118] width 290 height 145
copy div "Choose all applicable dining arrangements offered. Grocery Pick Up Service Kitc…"
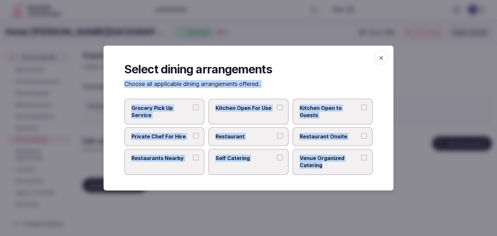
click at [312, 138] on span "Restaurant Onsite" at bounding box center [330, 136] width 60 height 7
click at [361, 138] on button "Restaurant Onsite" at bounding box center [364, 136] width 6 height 6
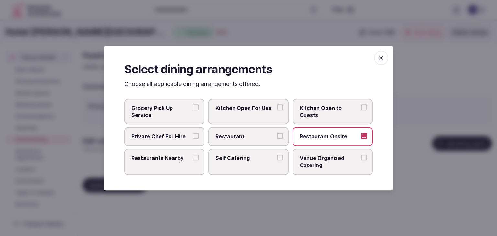
click at [316, 160] on span "Venue Organized Catering" at bounding box center [330, 162] width 60 height 15
click at [361, 160] on button "Venue Organized Catering" at bounding box center [364, 158] width 6 height 6
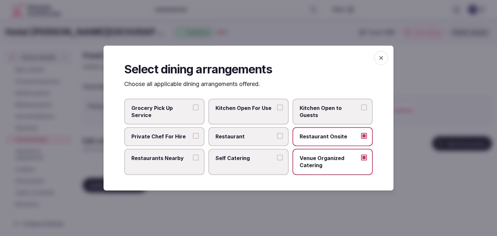
click at [163, 163] on label "Restaurants Nearby" at bounding box center [164, 162] width 80 height 26
click at [193, 160] on button "Restaurants Nearby" at bounding box center [196, 158] width 6 height 6
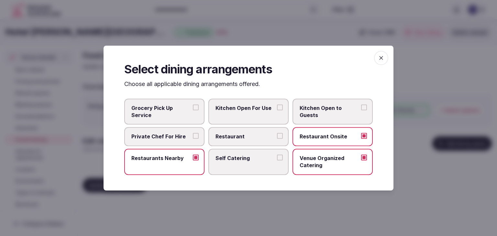
click at [375, 55] on span "button" at bounding box center [381, 58] width 14 height 14
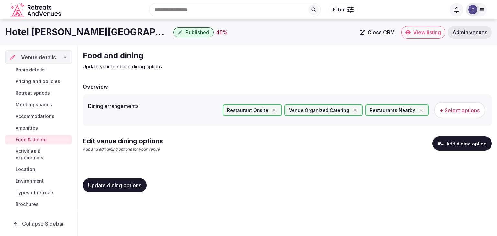
click at [127, 186] on span "Update dining options" at bounding box center [114, 185] width 53 height 6
click at [460, 144] on button "Add dining option" at bounding box center [462, 144] width 60 height 14
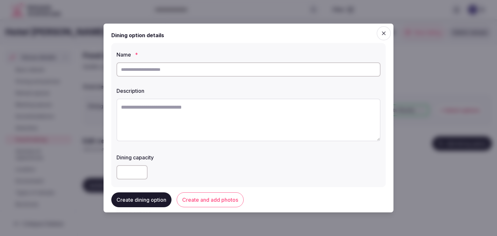
click at [275, 69] on input "text" at bounding box center [248, 69] width 264 height 14
paste input "**********"
type input "**********"
click at [232, 118] on textarea at bounding box center [248, 120] width 264 height 43
paste textarea "**********"
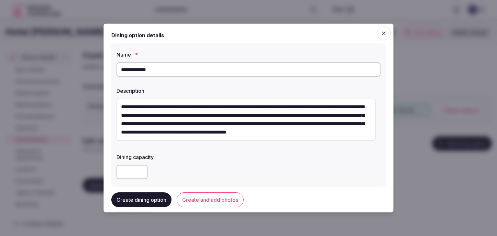
scroll to position [65, 0]
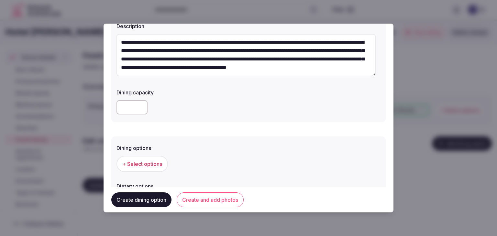
type textarea "**********"
click at [152, 167] on span "+ Select options" at bounding box center [142, 163] width 40 height 7
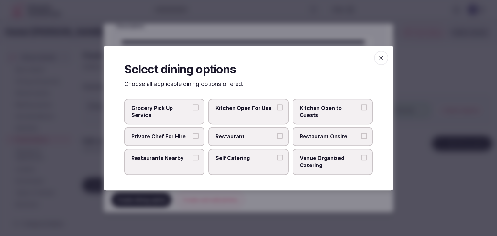
click at [328, 137] on span "Restaurant Onsite" at bounding box center [330, 136] width 60 height 7
click at [361, 137] on button "Restaurant Onsite" at bounding box center [364, 136] width 6 height 6
click at [382, 58] on icon "button" at bounding box center [381, 58] width 6 height 6
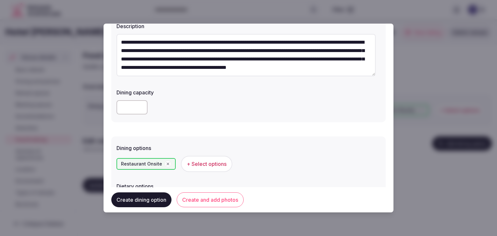
click at [223, 202] on button "Create and add photos" at bounding box center [210, 200] width 67 height 15
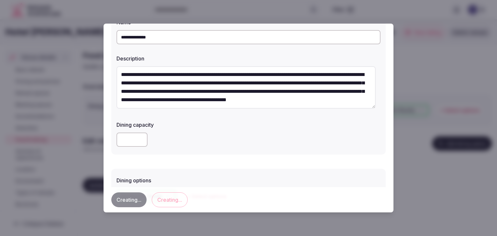
scroll to position [0, 0]
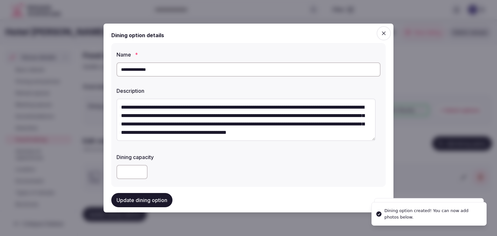
click at [199, 73] on input "**********" at bounding box center [248, 69] width 264 height 14
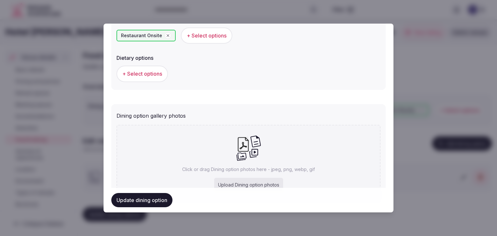
scroll to position [228, 0]
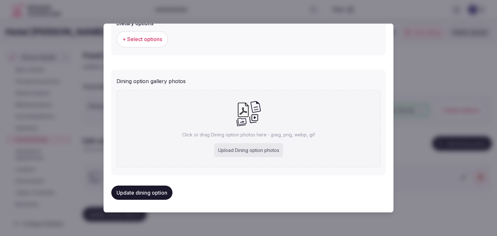
click at [259, 155] on div "Upload Dining option photos" at bounding box center [248, 150] width 69 height 14
type input "**********"
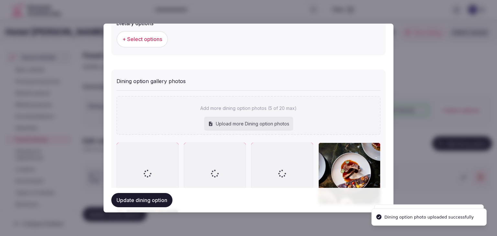
scroll to position [325, 0]
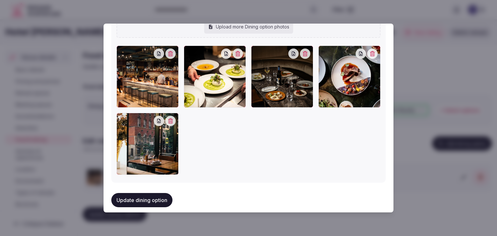
click at [156, 193] on button "Update dining option" at bounding box center [141, 200] width 61 height 14
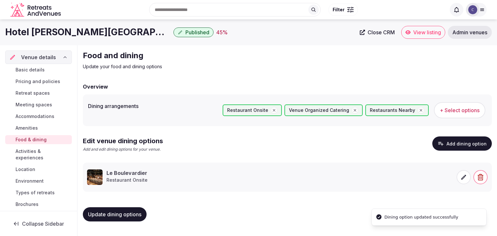
click at [137, 217] on button "Update dining options" at bounding box center [115, 214] width 64 height 14
click at [20, 158] on span "Activities & experiences" at bounding box center [43, 154] width 54 height 13
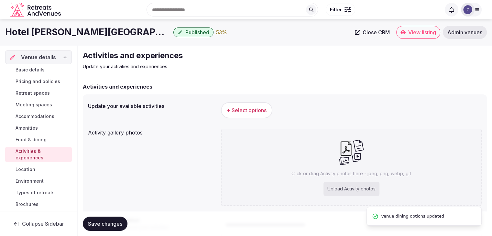
click at [244, 103] on button "+ Select options" at bounding box center [246, 110] width 51 height 16
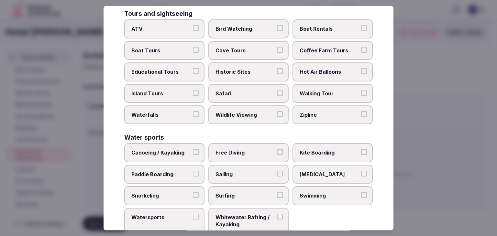
scroll to position [500, 0]
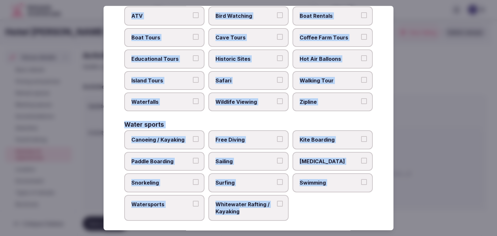
drag, startPoint x: 122, startPoint y: 42, endPoint x: 306, endPoint y: 211, distance: 250.0
click at [306, 211] on div "Select your activities Choose all applicable activities offered. Culture Dancin…" at bounding box center [249, 118] width 290 height 225
copy div "Choose all applicable activities offered. Culture Dancing Food and Culinary Cla…"
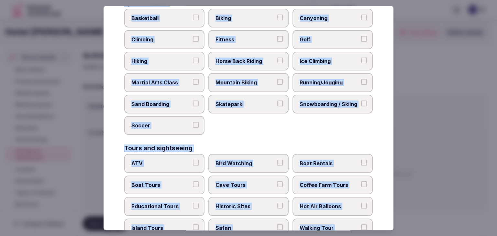
scroll to position [305, 0]
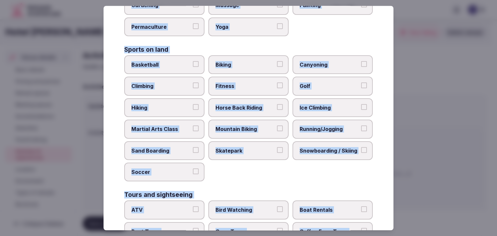
drag, startPoint x: 463, startPoint y: 166, endPoint x: 497, endPoint y: 113, distance: 62.4
click at [484, 145] on div at bounding box center [248, 118] width 497 height 236
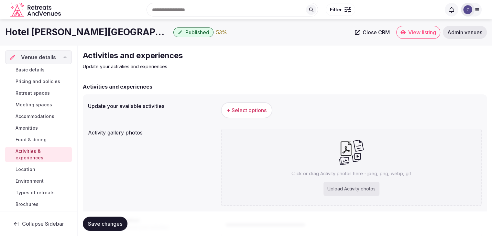
click at [247, 106] on button "+ Select options" at bounding box center [246, 110] width 51 height 16
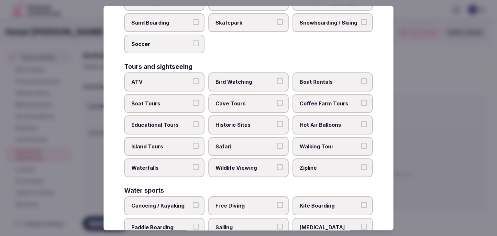
scroll to position [500, 0]
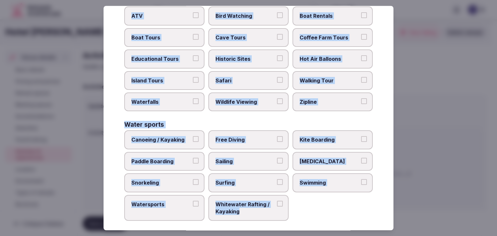
drag, startPoint x: 119, startPoint y: 43, endPoint x: 284, endPoint y: 223, distance: 243.6
click at [284, 223] on div "Select your activities Choose all applicable activities offered. Culture Dancin…" at bounding box center [249, 118] width 290 height 225
copy div "Choose all applicable activities offered. Culture Dancing Food and Culinary Cla…"
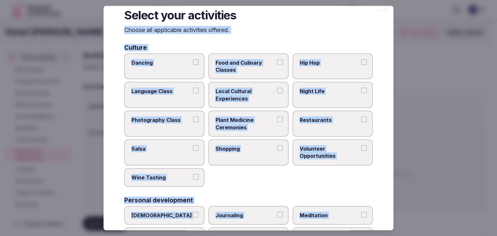
scroll to position [0, 0]
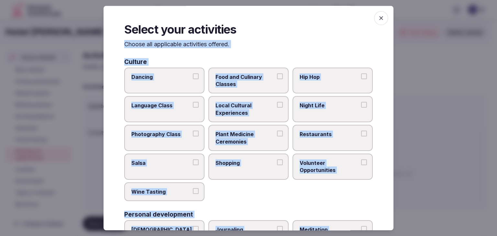
drag, startPoint x: 256, startPoint y: 113, endPoint x: 321, endPoint y: 113, distance: 65.7
click at [256, 112] on span "Local Cultural Experiences" at bounding box center [245, 109] width 60 height 15
click at [277, 108] on button "Local Cultural Experiences" at bounding box center [280, 105] width 6 height 6
click at [321, 113] on label "Night Life" at bounding box center [332, 109] width 80 height 26
click at [361, 108] on button "Night Life" at bounding box center [364, 105] width 6 height 6
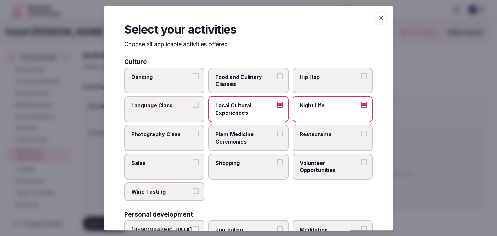
drag, startPoint x: 319, startPoint y: 134, endPoint x: 318, endPoint y: 138, distance: 4.2
click at [319, 134] on span "Restaurants" at bounding box center [330, 134] width 60 height 7
click at [361, 134] on button "Restaurants" at bounding box center [364, 134] width 6 height 6
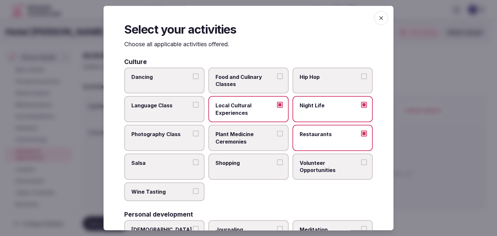
click at [256, 173] on label "Shopping" at bounding box center [248, 167] width 80 height 26
click at [277, 165] on button "Shopping" at bounding box center [280, 163] width 6 height 6
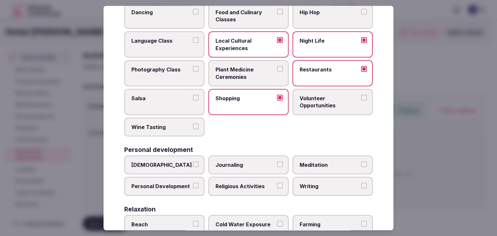
scroll to position [129, 0]
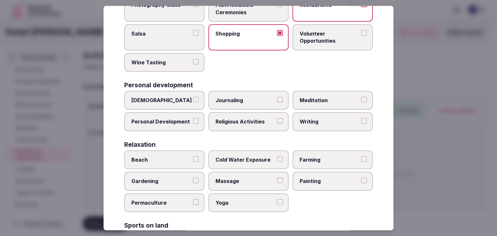
click at [180, 124] on span "Personal Development" at bounding box center [161, 121] width 60 height 7
click at [193, 124] on button "Personal Development" at bounding box center [196, 121] width 6 height 6
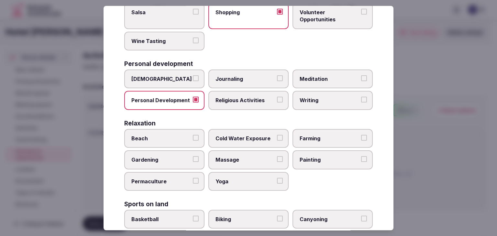
scroll to position [162, 0]
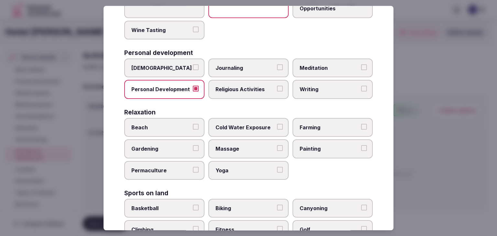
click at [251, 70] on label "Journaling" at bounding box center [248, 68] width 80 height 19
click at [277, 70] on button "Journaling" at bounding box center [280, 67] width 6 height 6
click at [238, 147] on span "Massage" at bounding box center [245, 149] width 60 height 7
click at [277, 147] on button "Massage" at bounding box center [280, 149] width 6 height 6
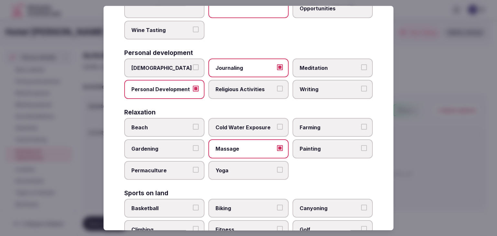
click at [309, 150] on label "Painting" at bounding box center [332, 149] width 80 height 19
click at [361, 150] on button "Painting" at bounding box center [364, 149] width 6 height 6
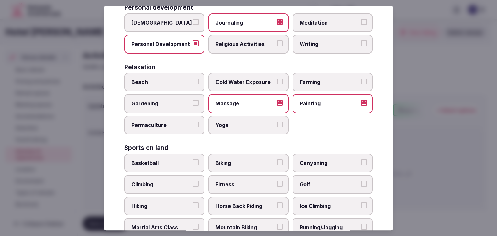
scroll to position [226, 0]
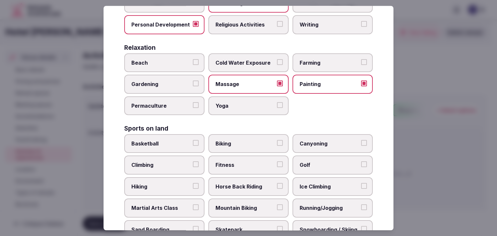
click at [237, 143] on span "Biking" at bounding box center [245, 143] width 60 height 7
click at [277, 143] on button "Biking" at bounding box center [280, 143] width 6 height 6
click at [285, 156] on label "Fitness" at bounding box center [248, 165] width 80 height 19
click at [283, 162] on button "Fitness" at bounding box center [280, 165] width 6 height 6
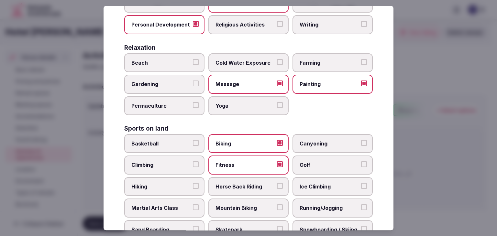
click at [301, 163] on span "Golf" at bounding box center [330, 165] width 60 height 7
click at [361, 163] on button "Golf" at bounding box center [364, 165] width 6 height 6
click at [258, 162] on span "Fitness" at bounding box center [245, 165] width 60 height 7
click at [277, 162] on button "Fitness" at bounding box center [280, 165] width 6 height 6
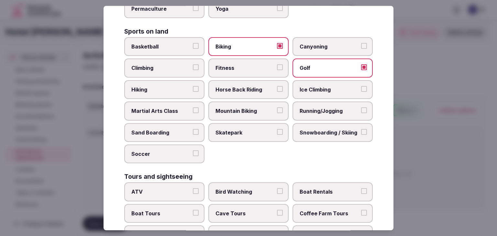
scroll to position [388, 0]
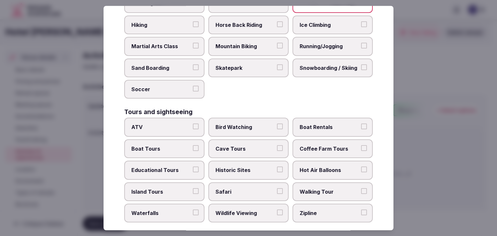
click at [229, 170] on label "Historic Sites" at bounding box center [248, 170] width 80 height 19
click at [277, 170] on button "Historic Sites" at bounding box center [280, 170] width 6 height 6
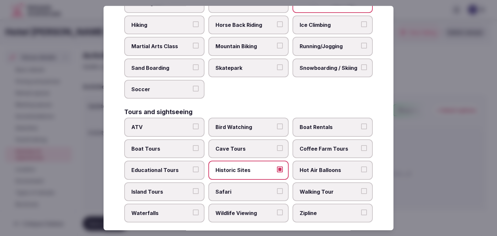
click at [292, 183] on label "Walking Tour" at bounding box center [332, 191] width 80 height 19
click at [361, 188] on button "Walking Tour" at bounding box center [364, 191] width 6 height 6
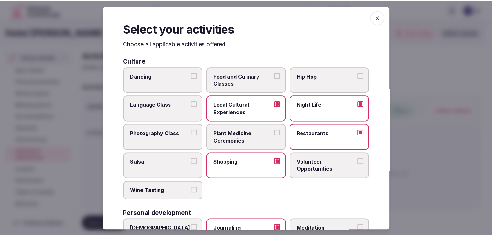
scroll to position [0, 0]
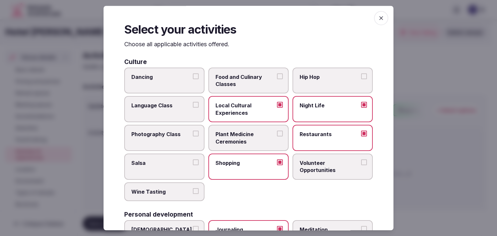
click at [378, 20] on icon "button" at bounding box center [381, 18] width 6 height 6
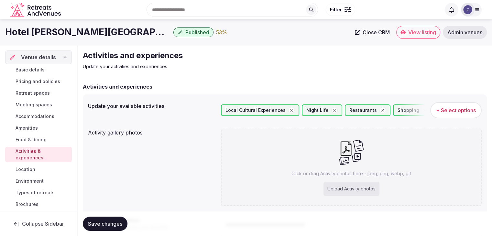
click at [353, 184] on div "Upload Activity photos" at bounding box center [352, 189] width 56 height 14
type input "**********"
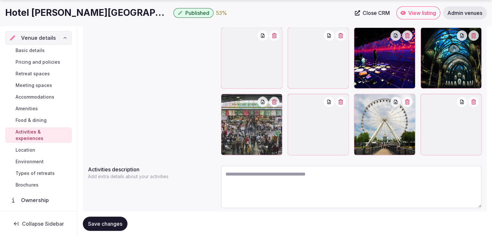
scroll to position [242, 0]
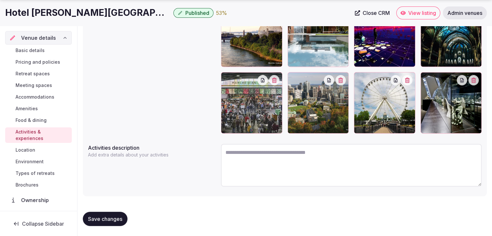
click at [110, 222] on span "Save changes" at bounding box center [105, 219] width 34 height 6
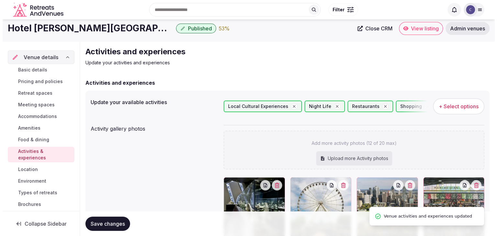
scroll to position [0, 0]
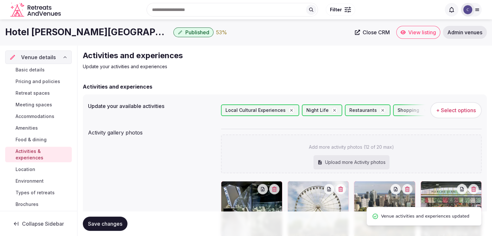
click at [121, 221] on span "Save changes" at bounding box center [105, 224] width 34 height 6
click at [40, 179] on span "Environment" at bounding box center [30, 181] width 28 height 6
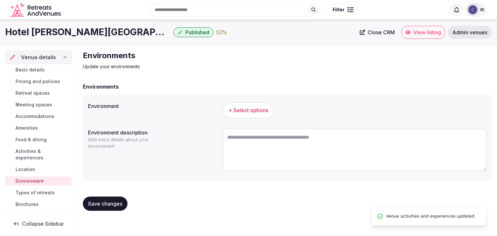
click at [252, 113] on span "+ Select options" at bounding box center [248, 110] width 40 height 7
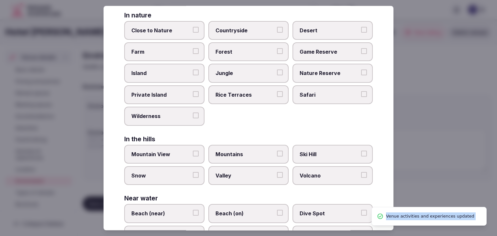
scroll to position [155, 0]
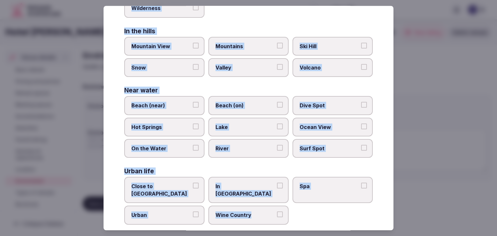
drag, startPoint x: 119, startPoint y: 46, endPoint x: 273, endPoint y: 212, distance: 226.4
click at [273, 212] on div "Select your environment Choose all applicable environments offered. In nature C…" at bounding box center [249, 118] width 290 height 225
copy div "Choose all applicable environments offered. In nature Close to Nature Countrysi…"
click at [169, 186] on span "Close to City Center" at bounding box center [161, 190] width 60 height 15
click at [193, 186] on button "Close to City Center" at bounding box center [196, 186] width 6 height 6
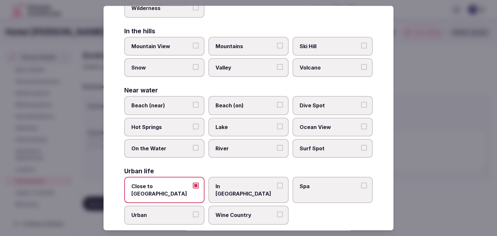
click at [167, 212] on span "Urban" at bounding box center [161, 215] width 60 height 7
click at [193, 212] on button "Urban" at bounding box center [196, 215] width 6 height 6
click at [285, 172] on div "Urban life Close to City Center In City Center Spa Urban Wine Country" at bounding box center [248, 197] width 248 height 56
click at [255, 183] on span "In City Center" at bounding box center [245, 190] width 60 height 15
click at [277, 183] on button "In City Center" at bounding box center [280, 186] width 6 height 6
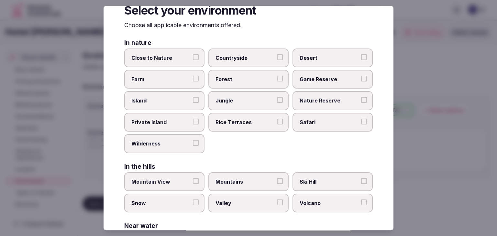
scroll to position [0, 0]
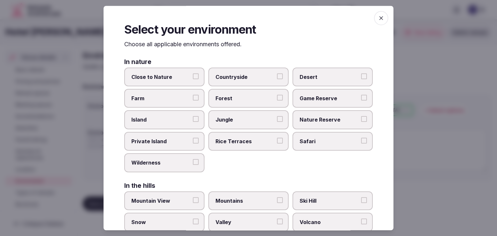
click at [378, 18] on icon "button" at bounding box center [381, 18] width 6 height 6
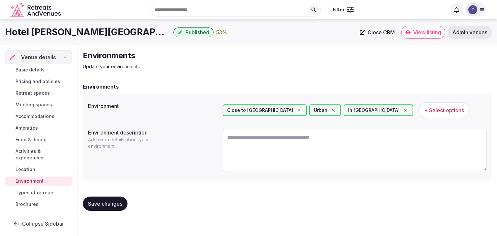
click at [115, 205] on span "Save changes" at bounding box center [105, 204] width 34 height 6
click at [82, 32] on h1 "Hotel [PERSON_NAME][GEOGRAPHIC_DATA]" at bounding box center [88, 32] width 166 height 13
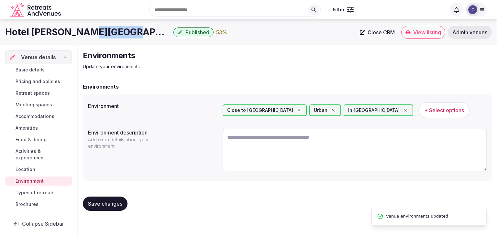
click at [82, 32] on h1 "Hotel [PERSON_NAME][GEOGRAPHIC_DATA]" at bounding box center [88, 32] width 166 height 13
copy div "Hotel [PERSON_NAME][GEOGRAPHIC_DATA]"
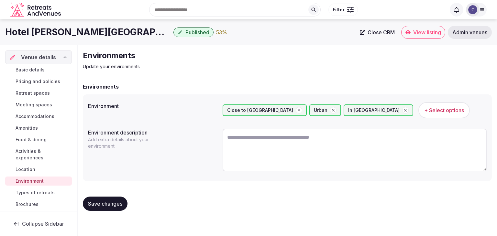
click at [270, 147] on textarea at bounding box center [355, 150] width 264 height 43
paste textarea "**********"
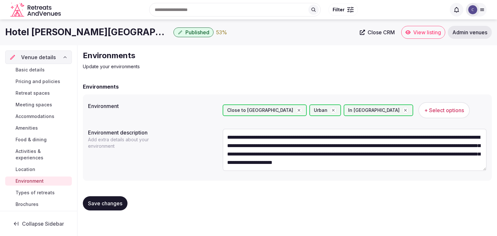
scroll to position [20, 0]
type textarea "**********"
click at [116, 202] on span "Save changes" at bounding box center [105, 203] width 34 height 6
click at [41, 191] on span "Types of retreats" at bounding box center [35, 193] width 39 height 6
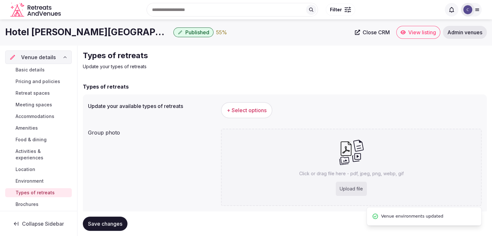
click at [242, 107] on span "+ Select options" at bounding box center [247, 110] width 40 height 7
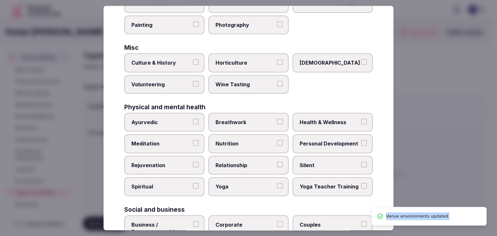
scroll to position [263, 0]
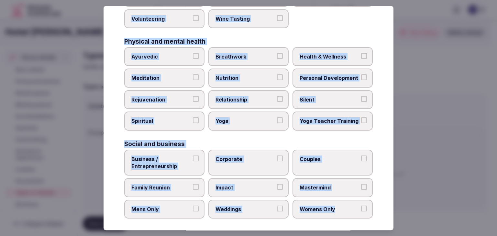
drag, startPoint x: 118, startPoint y: 47, endPoint x: 349, endPoint y: 208, distance: 281.6
click at [349, 208] on div "Select your types of retreats Choose all applicable types of retreats offered. …" at bounding box center [249, 118] width 290 height 225
copy div "Choose all applicable types of retreats offered. Active Adventure Cold Water Ex…"
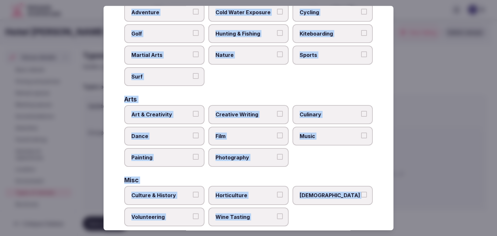
scroll to position [37, 0]
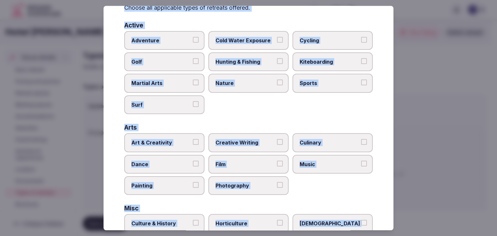
click at [184, 136] on label "Art & Creativity" at bounding box center [164, 142] width 80 height 19
click at [193, 139] on button "Art & Creativity" at bounding box center [196, 142] width 6 height 6
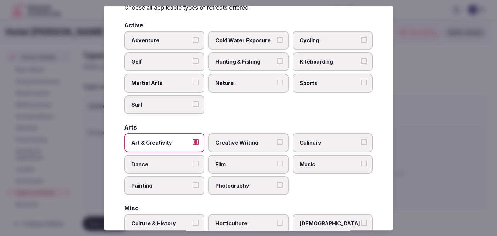
click at [310, 139] on span "Culinary" at bounding box center [330, 142] width 60 height 7
click at [361, 139] on button "Culinary" at bounding box center [364, 142] width 6 height 6
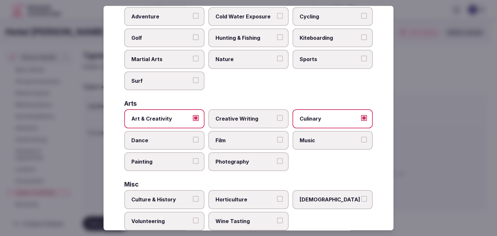
scroll to position [69, 0]
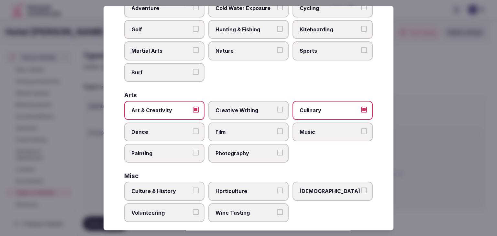
click at [156, 196] on label "Culture & History" at bounding box center [164, 191] width 80 height 19
click at [193, 194] on button "Culture & History" at bounding box center [196, 191] width 6 height 6
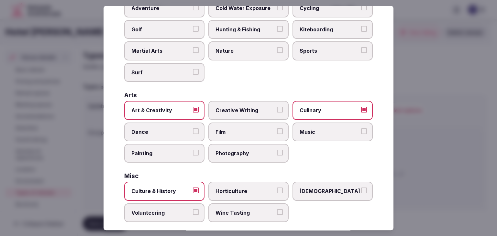
scroll to position [166, 0]
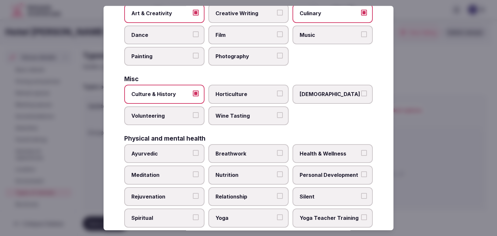
click at [309, 145] on label "Health & Wellness" at bounding box center [332, 153] width 80 height 19
click at [361, 150] on button "Health & Wellness" at bounding box center [364, 153] width 6 height 6
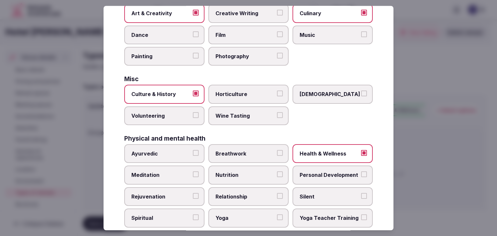
click at [314, 175] on span "Personal Development" at bounding box center [330, 175] width 60 height 7
click at [361, 175] on button "Personal Development" at bounding box center [364, 175] width 6 height 6
click at [178, 178] on label "Meditation" at bounding box center [164, 175] width 80 height 19
click at [193, 178] on button "Meditation" at bounding box center [196, 175] width 6 height 6
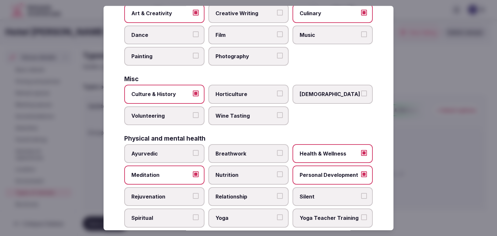
click at [177, 193] on span "Rejuvenation" at bounding box center [161, 196] width 60 height 7
click at [193, 193] on button "Rejuvenation" at bounding box center [196, 196] width 6 height 6
click at [233, 216] on span "Yoga" at bounding box center [245, 218] width 60 height 7
click at [277, 216] on button "Yoga" at bounding box center [280, 218] width 6 height 6
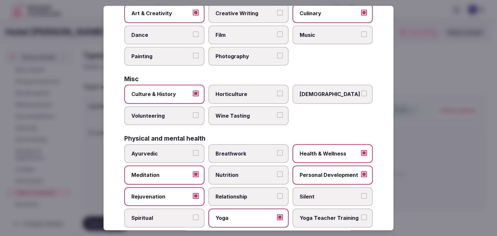
scroll to position [231, 0]
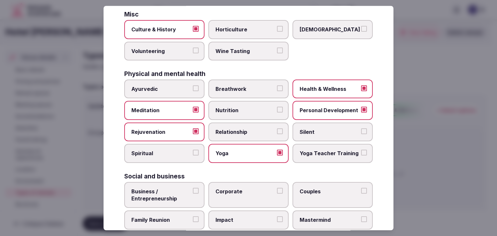
click at [166, 146] on label "Spiritual" at bounding box center [164, 153] width 80 height 19
click at [193, 150] on button "Spiritual" at bounding box center [196, 153] width 6 height 6
click at [167, 194] on span "Business / Entrepreneurship" at bounding box center [161, 195] width 60 height 15
click at [193, 194] on button "Business / Entrepreneurship" at bounding box center [196, 191] width 6 height 6
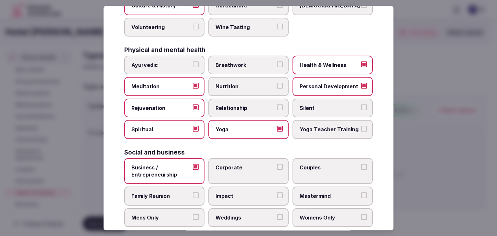
scroll to position [263, 0]
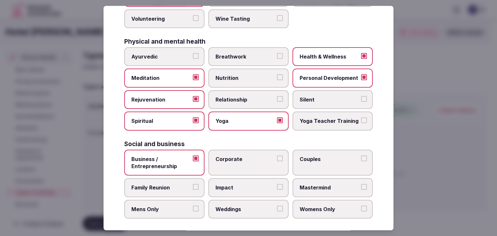
click at [248, 141] on div "Social and business" at bounding box center [248, 144] width 248 height 6
click at [253, 158] on span "Corporate" at bounding box center [245, 159] width 60 height 7
click at [277, 158] on button "Corporate" at bounding box center [280, 159] width 6 height 6
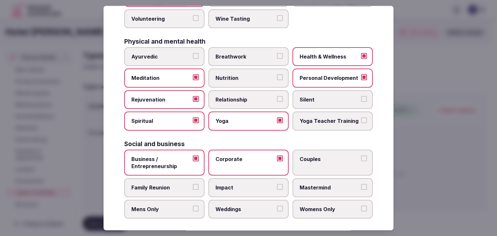
click at [300, 160] on label "Couples" at bounding box center [332, 163] width 80 height 26
click at [361, 160] on button "Couples" at bounding box center [364, 159] width 6 height 6
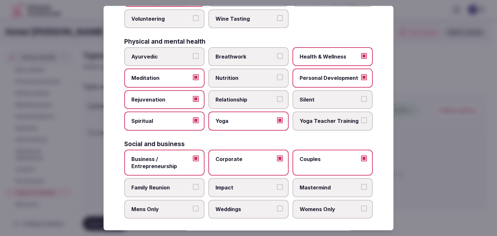
click at [157, 193] on div "Business / Entrepreneurship Corporate Couples Family Reunion Impact Mastermind …" at bounding box center [248, 184] width 248 height 69
drag, startPoint x: 179, startPoint y: 185, endPoint x: 207, endPoint y: 199, distance: 31.1
click at [184, 187] on span "Family Reunion" at bounding box center [161, 187] width 60 height 7
click at [193, 187] on button "Family Reunion" at bounding box center [196, 187] width 6 height 6
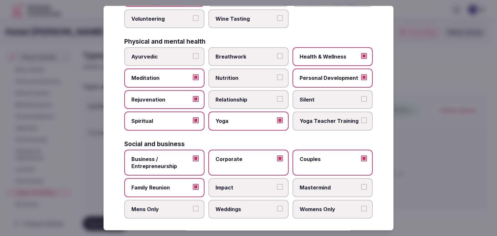
click at [249, 214] on label "Weddings" at bounding box center [248, 209] width 80 height 19
click at [277, 212] on button "Weddings" at bounding box center [280, 209] width 6 height 6
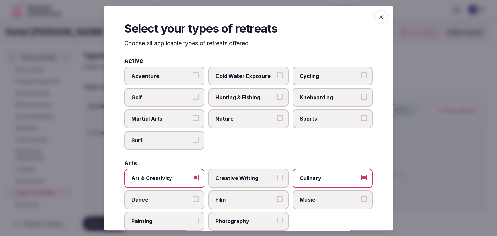
scroll to position [0, 0]
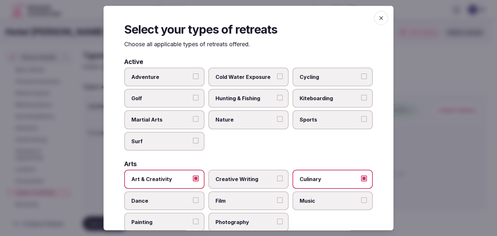
click at [380, 19] on span "button" at bounding box center [381, 18] width 14 height 14
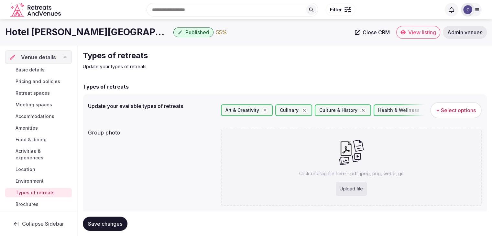
click at [115, 223] on span "Save changes" at bounding box center [105, 224] width 34 height 6
click at [349, 187] on div "Upload file" at bounding box center [351, 189] width 31 height 14
click at [350, 192] on div "Upload file" at bounding box center [351, 189] width 31 height 14
type input "**********"
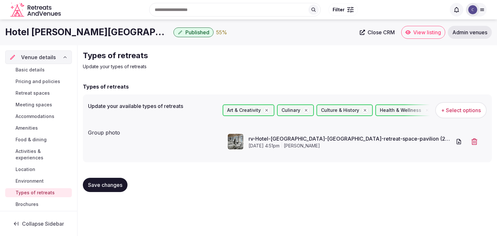
click at [104, 188] on span "Save changes" at bounding box center [105, 185] width 34 height 6
click at [45, 104] on span "Meeting spaces" at bounding box center [34, 105] width 37 height 6
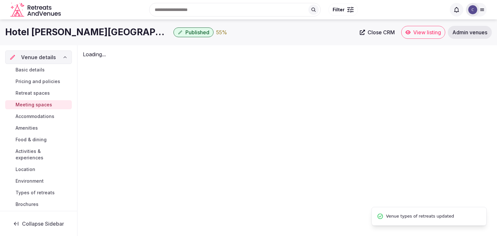
click at [38, 94] on span "Retreat spaces" at bounding box center [33, 93] width 34 height 6
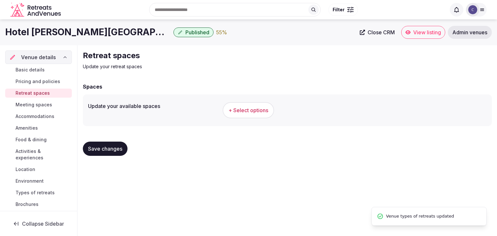
click at [245, 114] on span "+ Select options" at bounding box center [248, 110] width 40 height 7
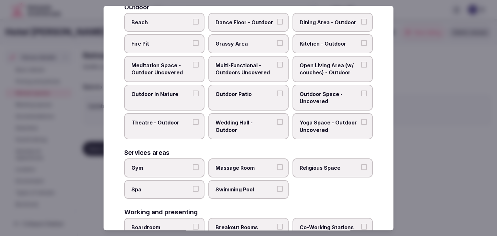
scroll to position [292, 0]
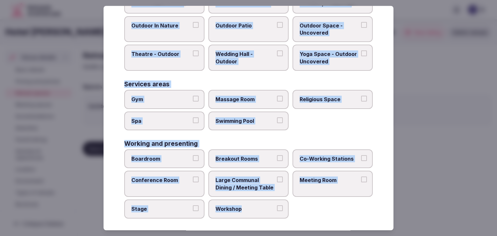
drag, startPoint x: 122, startPoint y: 44, endPoint x: 295, endPoint y: 218, distance: 245.5
click at [295, 218] on div "Select your retreat spaces Choose all applicable retreat spaces offered. Covere…" at bounding box center [249, 118] width 290 height 225
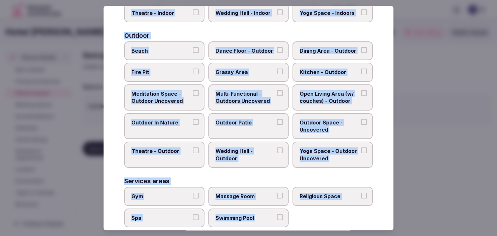
scroll to position [98, 0]
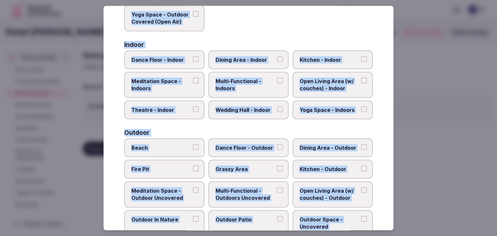
drag, startPoint x: 167, startPoint y: 60, endPoint x: 173, endPoint y: 60, distance: 6.5
click at [167, 60] on span "Dance Floor - Indoor" at bounding box center [161, 59] width 60 height 7
click at [193, 60] on button "Dance Floor - Indoor" at bounding box center [196, 59] width 6 height 6
click at [255, 56] on span "Dining Area - Indoor" at bounding box center [245, 59] width 60 height 7
click at [277, 56] on button "Dining Area - Indoor" at bounding box center [280, 59] width 6 height 6
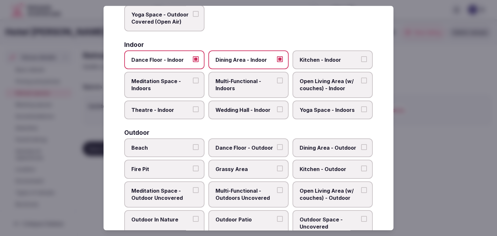
drag, startPoint x: 253, startPoint y: 87, endPoint x: 252, endPoint y: 93, distance: 6.2
click at [253, 87] on span "Multi-Functional - Indoors" at bounding box center [245, 85] width 60 height 15
click at [277, 83] on button "Multi-Functional - Indoors" at bounding box center [280, 81] width 6 height 6
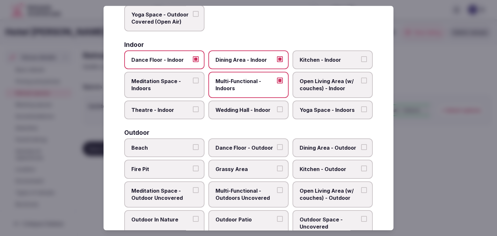
click at [252, 115] on label "Wedding Hall - Indoor" at bounding box center [248, 110] width 80 height 19
click at [277, 112] on button "Wedding Hall - Indoor" at bounding box center [280, 109] width 6 height 6
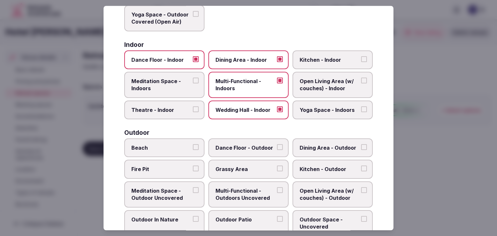
click at [170, 110] on span "Theatre - Indoor" at bounding box center [161, 109] width 60 height 7
click at [193, 110] on button "Theatre - Indoor" at bounding box center [196, 109] width 6 height 6
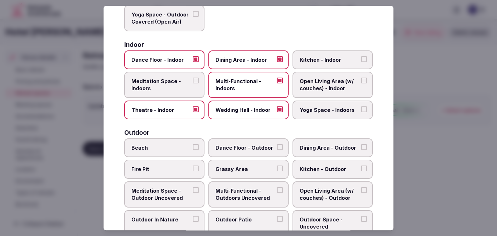
click at [316, 111] on span "Yoga Space - Indoors" at bounding box center [330, 109] width 60 height 7
click at [361, 111] on button "Yoga Space - Indoors" at bounding box center [364, 109] width 6 height 6
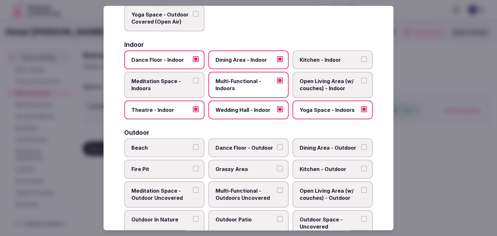
click at [311, 84] on span "Open Living Area (w/ couches) - Indoor" at bounding box center [330, 85] width 60 height 15
click at [361, 83] on button "Open Living Area (w/ couches) - Indoor" at bounding box center [364, 81] width 6 height 6
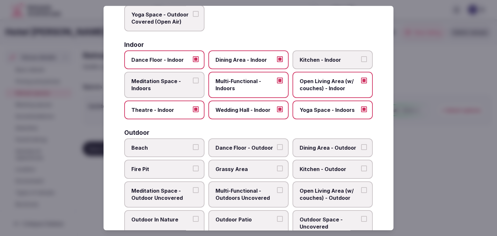
click at [309, 51] on label "Kitchen - Indoor" at bounding box center [332, 59] width 80 height 19
click at [361, 56] on button "Kitchen - Indoor" at bounding box center [364, 59] width 6 height 6
click at [188, 78] on span "Meditation Space - Indoors" at bounding box center [161, 85] width 60 height 15
click at [193, 78] on button "Meditation Space - Indoors" at bounding box center [196, 81] width 6 height 6
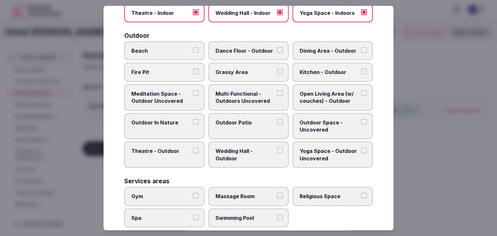
scroll to position [260, 0]
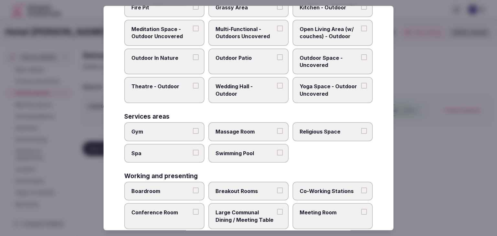
click at [182, 188] on span "Boardroom" at bounding box center [161, 191] width 60 height 7
click at [193, 188] on button "Boardroom" at bounding box center [196, 191] width 6 height 6
click at [316, 212] on span "Meeting Room" at bounding box center [330, 212] width 60 height 7
click at [361, 212] on button "Meeting Room" at bounding box center [364, 212] width 6 height 6
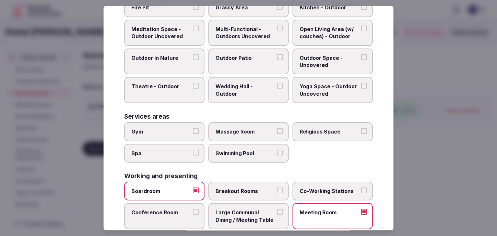
click at [160, 209] on span "Conference Room" at bounding box center [161, 212] width 60 height 7
click at [193, 209] on button "Conference Room" at bounding box center [196, 212] width 6 height 6
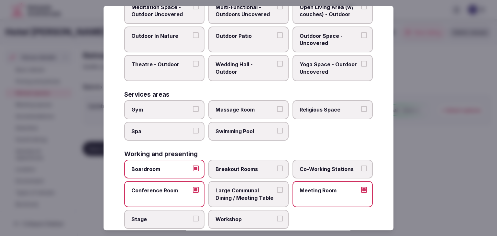
scroll to position [292, 0]
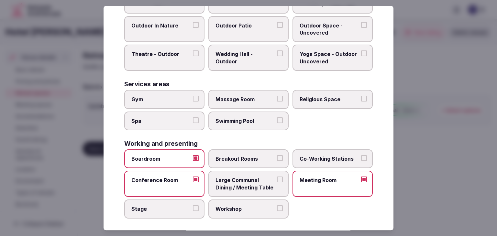
click at [246, 155] on span "Breakout Rooms" at bounding box center [245, 158] width 60 height 7
click at [277, 155] on button "Breakout Rooms" at bounding box center [280, 158] width 6 height 6
click at [249, 179] on span "Large Communal Dining / Meeting Table" at bounding box center [245, 184] width 60 height 15
click at [277, 179] on button "Large Communal Dining / Meeting Table" at bounding box center [280, 180] width 6 height 6
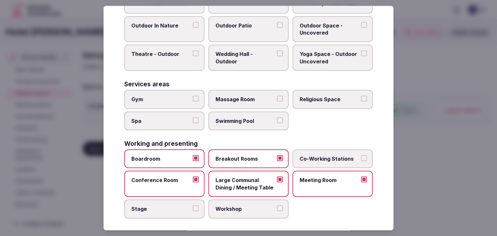
drag, startPoint x: 178, startPoint y: 206, endPoint x: 204, endPoint y: 206, distance: 26.2
click at [181, 206] on span "Stage" at bounding box center [161, 208] width 60 height 7
click at [193, 206] on button "Stage" at bounding box center [196, 208] width 6 height 6
click at [273, 206] on label "Workshop" at bounding box center [248, 209] width 80 height 19
click at [277, 206] on button "Workshop" at bounding box center [280, 208] width 6 height 6
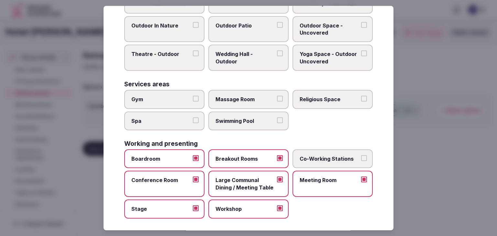
click at [335, 149] on label "Co-Working Stations" at bounding box center [332, 158] width 80 height 19
click at [361, 155] on button "Co-Working Stations" at bounding box center [364, 158] width 6 height 6
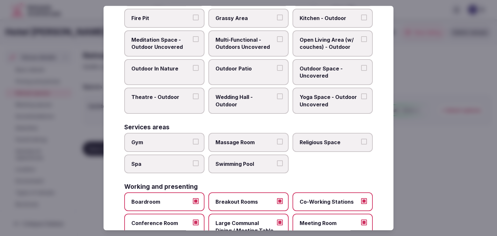
scroll to position [260, 0]
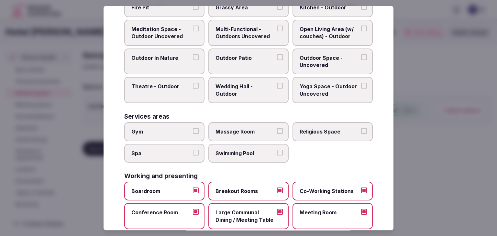
click at [171, 133] on label "Gym" at bounding box center [164, 131] width 80 height 19
click at [193, 133] on button "Gym" at bounding box center [196, 131] width 6 height 6
click at [170, 150] on span "Spa" at bounding box center [161, 153] width 60 height 7
click at [193, 150] on button "Spa" at bounding box center [196, 153] width 6 height 6
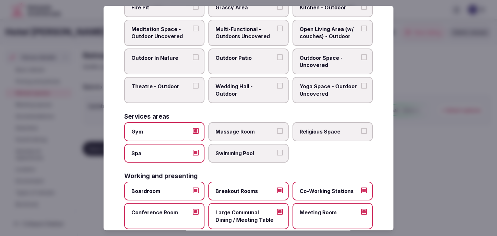
click at [230, 146] on label "Swimming Pool" at bounding box center [248, 153] width 80 height 19
click at [277, 150] on button "Swimming Pool" at bounding box center [280, 153] width 6 height 6
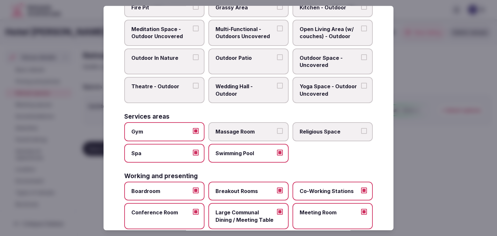
click at [248, 154] on span "Swimming Pool" at bounding box center [245, 153] width 60 height 7
click at [277, 154] on button "Swimming Pool" at bounding box center [280, 153] width 6 height 6
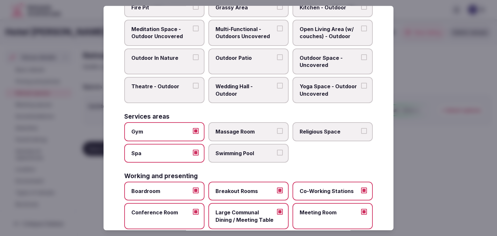
click at [247, 122] on label "Massage Room" at bounding box center [248, 131] width 80 height 19
click at [277, 128] on button "Massage Room" at bounding box center [280, 131] width 6 height 6
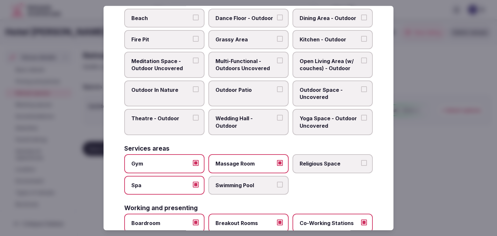
scroll to position [228, 0]
click at [253, 66] on span "Multi-Functional - Outdoors Uncovered" at bounding box center [245, 65] width 60 height 15
click at [277, 64] on button "Multi-Functional - Outdoors Uncovered" at bounding box center [280, 61] width 6 height 6
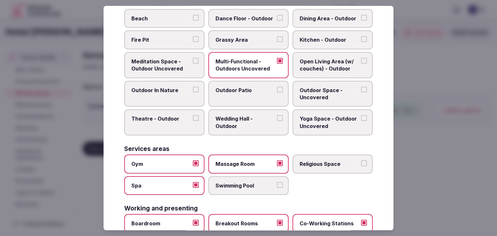
click at [249, 87] on span "Outdoor Patio" at bounding box center [245, 90] width 60 height 7
click at [277, 87] on button "Outdoor Patio" at bounding box center [280, 90] width 6 height 6
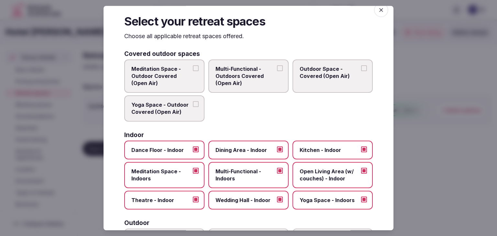
scroll to position [0, 0]
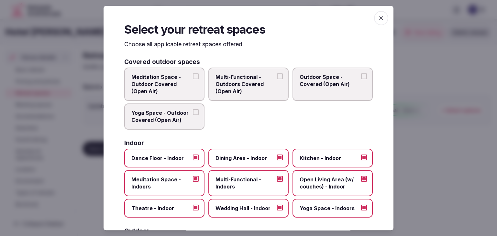
drag, startPoint x: 366, startPoint y: 16, endPoint x: 371, endPoint y: 17, distance: 5.7
click at [366, 16] on div "Select your retreat spaces Choose all applicable retreat spaces offered. Covere…" at bounding box center [249, 118] width 290 height 225
click at [374, 17] on span "button" at bounding box center [381, 18] width 14 height 14
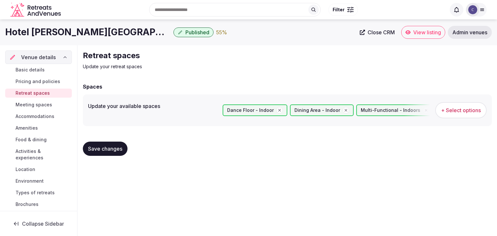
click at [119, 143] on button "Save changes" at bounding box center [105, 149] width 45 height 14
click at [26, 103] on span "Meeting spaces" at bounding box center [34, 105] width 37 height 6
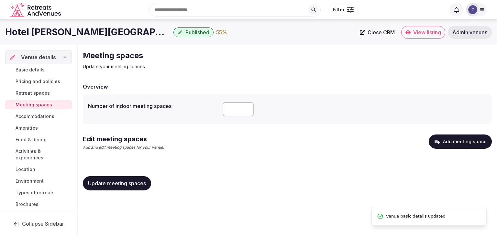
click at [462, 139] on button "Add meeting space" at bounding box center [460, 142] width 63 height 14
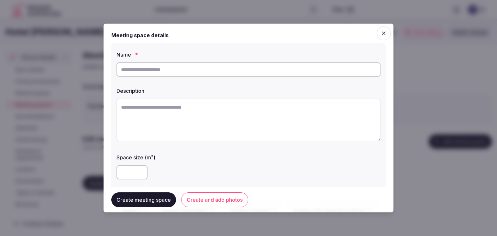
click at [222, 71] on input "text" at bounding box center [248, 69] width 264 height 14
paste input "********"
type input "********"
click at [223, 112] on textarea at bounding box center [248, 120] width 264 height 43
paste textarea "**********"
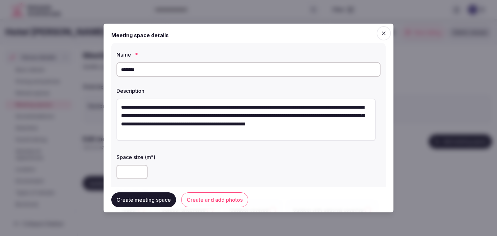
scroll to position [12, 0]
type textarea "**********"
click at [129, 166] on input "number" at bounding box center [131, 172] width 31 height 14
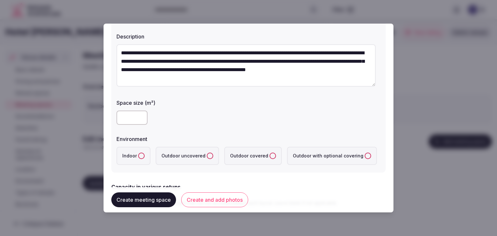
scroll to position [97, 0]
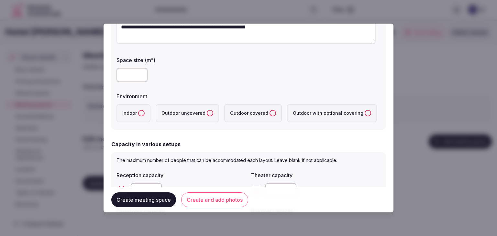
type input "***"
click at [138, 114] on button "Indoor" at bounding box center [141, 113] width 6 height 6
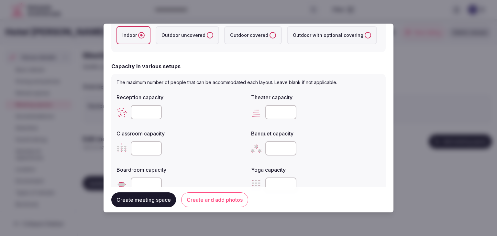
scroll to position [194, 0]
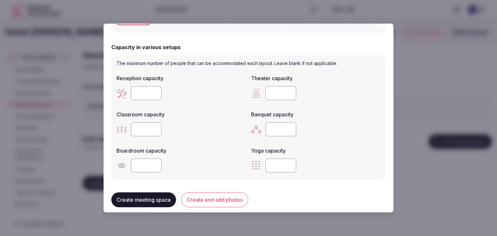
click at [267, 126] on input "number" at bounding box center [280, 129] width 31 height 14
type input "**"
click at [144, 124] on input "number" at bounding box center [146, 129] width 31 height 14
click at [144, 125] on input "number" at bounding box center [146, 129] width 31 height 14
type input "**"
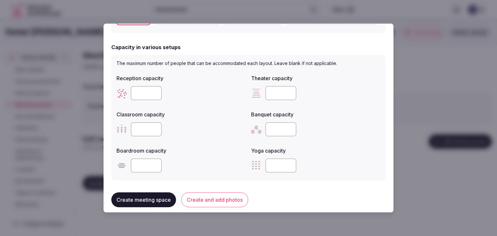
click at [147, 167] on input "number" at bounding box center [146, 166] width 31 height 14
type input "**"
click at [207, 150] on label "Boardroom capacity" at bounding box center [180, 150] width 129 height 5
click at [144, 92] on input "number" at bounding box center [146, 93] width 31 height 14
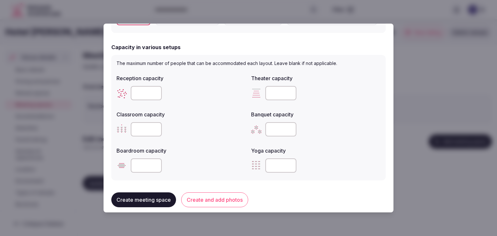
type input "***"
click at [192, 129] on div "**" at bounding box center [180, 129] width 129 height 14
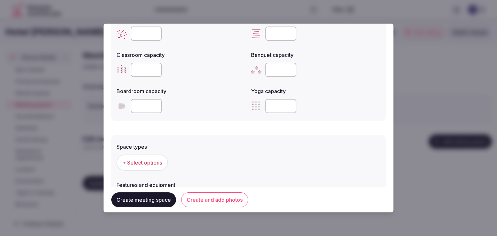
scroll to position [291, 0]
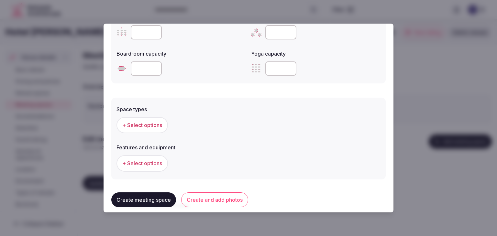
click at [115, 120] on div "Space types + Select options Features and equipment + Select options" at bounding box center [248, 139] width 274 height 82
click at [156, 130] on button "+ Select options" at bounding box center [141, 125] width 51 height 16
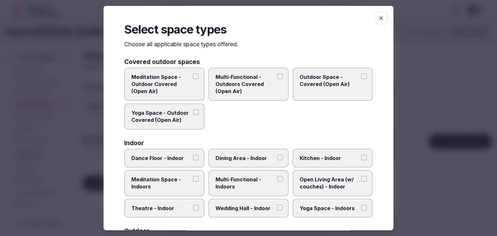
click at [249, 155] on span "Dining Area - Indoor" at bounding box center [245, 158] width 60 height 7
click at [277, 155] on button "Dining Area - Indoor" at bounding box center [280, 158] width 6 height 6
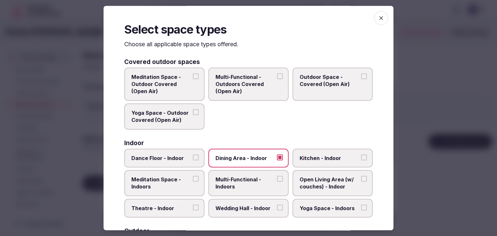
click at [246, 182] on span "Multi-Functional - Indoors" at bounding box center [245, 183] width 60 height 15
click at [277, 182] on button "Multi-Functional - Indoors" at bounding box center [280, 179] width 6 height 6
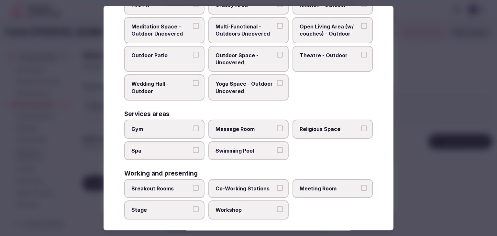
scroll to position [264, 0]
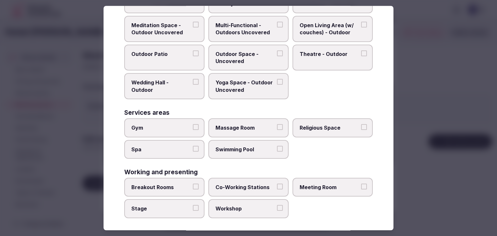
click at [311, 188] on label "Meeting Room" at bounding box center [332, 187] width 80 height 19
click at [361, 188] on button "Meeting Room" at bounding box center [364, 187] width 6 height 6
click at [154, 190] on label "Breakout Rooms" at bounding box center [164, 187] width 80 height 19
click at [193, 190] on button "Breakout Rooms" at bounding box center [196, 187] width 6 height 6
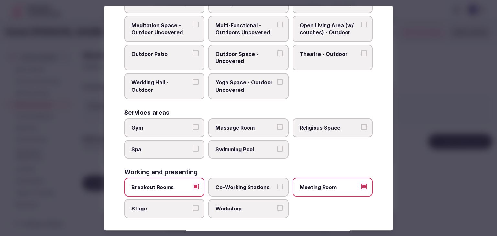
click at [263, 185] on span "Co-Working Stations" at bounding box center [245, 187] width 60 height 7
click at [277, 185] on button "Co-Working Stations" at bounding box center [280, 187] width 6 height 6
click at [256, 201] on label "Workshop" at bounding box center [248, 209] width 80 height 19
click at [277, 205] on button "Workshop" at bounding box center [280, 208] width 6 height 6
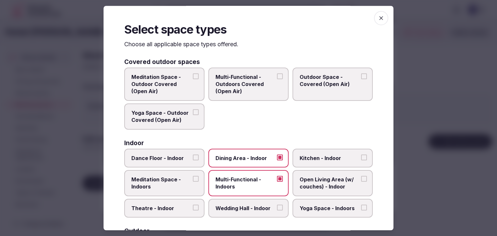
scroll to position [0, 0]
click at [378, 20] on icon "button" at bounding box center [381, 18] width 6 height 6
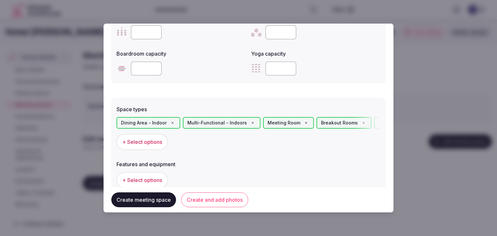
click at [149, 180] on span "+ Select options" at bounding box center [142, 180] width 40 height 7
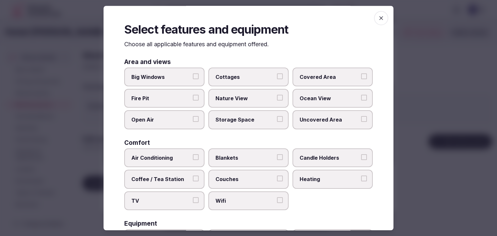
scroll to position [65, 0]
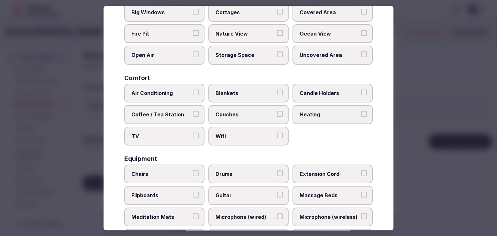
click at [246, 138] on label "Wifi" at bounding box center [248, 136] width 80 height 19
click at [277, 138] on button "Wifi" at bounding box center [280, 136] width 6 height 6
click at [167, 133] on span "TV" at bounding box center [161, 136] width 60 height 7
click at [193, 133] on button "TV" at bounding box center [196, 136] width 6 height 6
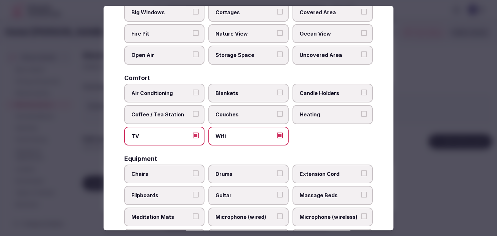
click at [168, 133] on span "TV" at bounding box center [161, 136] width 60 height 7
click at [193, 133] on button "TV" at bounding box center [196, 136] width 6 height 6
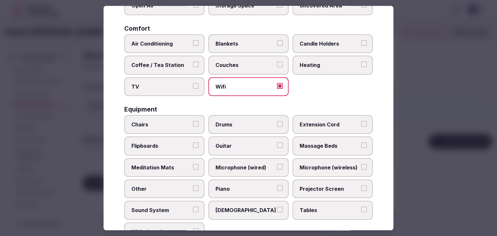
scroll to position [162, 0]
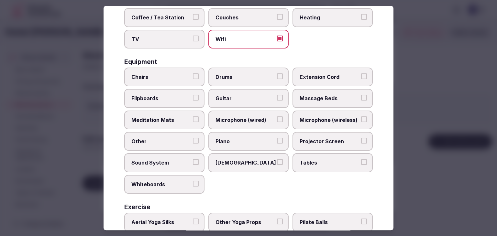
click at [313, 160] on span "Tables" at bounding box center [330, 163] width 60 height 7
click at [361, 160] on button "Tables" at bounding box center [364, 163] width 6 height 6
click at [315, 135] on label "Projector Screen" at bounding box center [332, 141] width 80 height 19
click at [361, 138] on button "Projector Screen" at bounding box center [364, 141] width 6 height 6
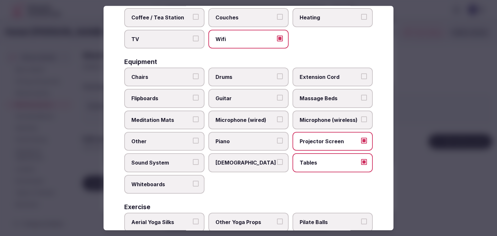
click at [316, 117] on span "Microphone (wireless)" at bounding box center [330, 119] width 60 height 7
click at [361, 117] on button "Microphone (wireless)" at bounding box center [364, 119] width 6 height 6
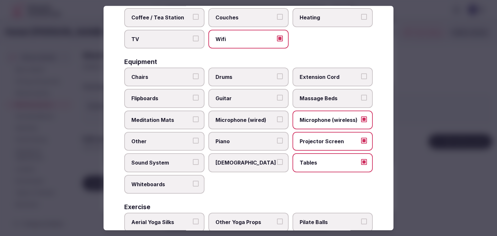
click at [248, 112] on label "Microphone (wired)" at bounding box center [248, 120] width 80 height 19
click at [277, 116] on button "Microphone (wired)" at bounding box center [280, 119] width 6 height 6
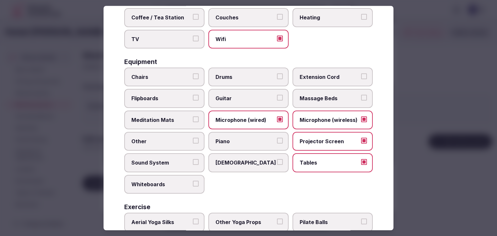
click at [160, 75] on span "Chairs" at bounding box center [161, 76] width 60 height 7
click at [193, 75] on button "Chairs" at bounding box center [196, 76] width 6 height 6
click at [155, 97] on span "Flipboards" at bounding box center [161, 98] width 60 height 7
click at [193, 97] on button "Flipboards" at bounding box center [196, 98] width 6 height 6
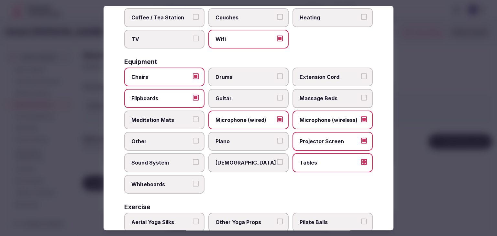
click at [151, 160] on span "Sound System" at bounding box center [161, 163] width 60 height 7
click at [193, 160] on button "Sound System" at bounding box center [196, 163] width 6 height 6
click at [154, 170] on div "Chairs Drums Extension Cord Flipboards Guitar Massage Beds Meditation Mats Micr…" at bounding box center [248, 131] width 248 height 126
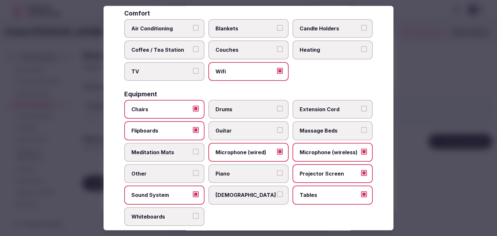
click at [164, 208] on label "Whiteboards" at bounding box center [164, 216] width 80 height 19
click at [193, 213] on button "Whiteboards" at bounding box center [196, 216] width 6 height 6
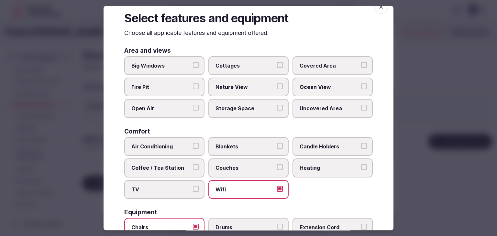
scroll to position [0, 0]
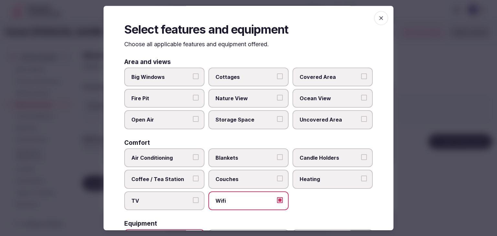
click at [378, 15] on icon "button" at bounding box center [381, 18] width 6 height 6
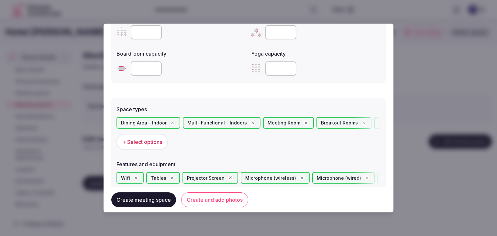
click at [218, 196] on button "Create and add photos" at bounding box center [214, 200] width 67 height 15
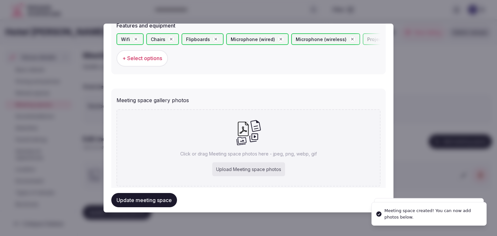
scroll to position [448, 0]
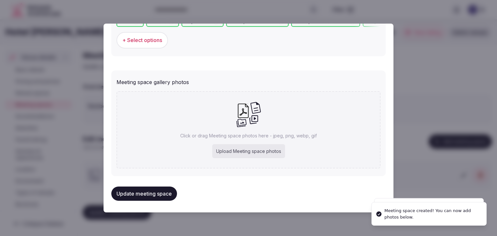
click at [237, 150] on div "Upload Meeting space photos" at bounding box center [248, 151] width 73 height 14
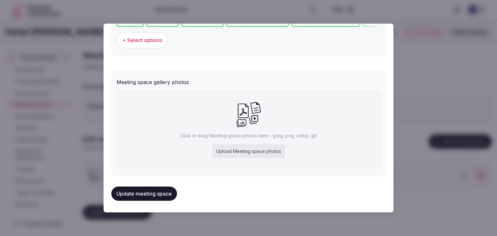
type input "**********"
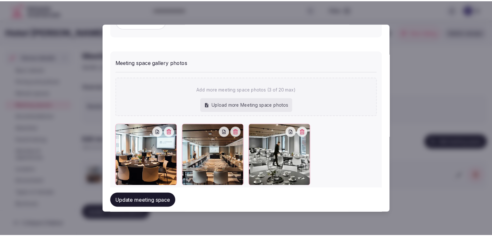
scroll to position [484, 0]
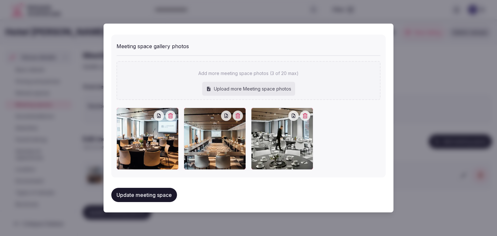
click at [162, 193] on button "Update meeting space" at bounding box center [144, 195] width 66 height 14
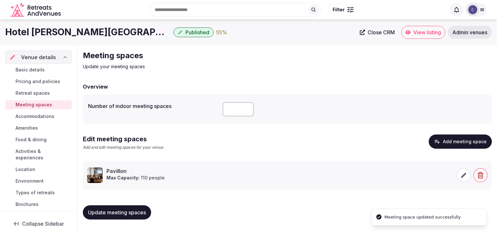
click at [139, 209] on span "Update meeting spaces" at bounding box center [117, 212] width 58 height 6
click at [46, 82] on span "Pricing and policies" at bounding box center [38, 81] width 45 height 6
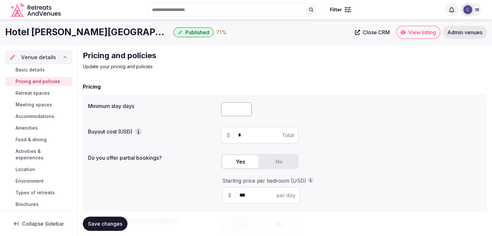
click at [31, 94] on span "Retreat spaces" at bounding box center [33, 93] width 34 height 6
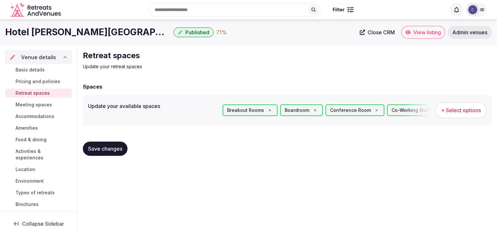
click at [33, 106] on span "Meeting spaces" at bounding box center [34, 105] width 37 height 6
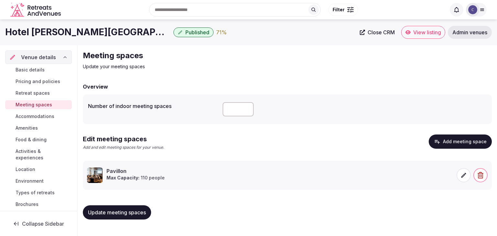
click at [37, 116] on span "Accommodations" at bounding box center [35, 116] width 39 height 6
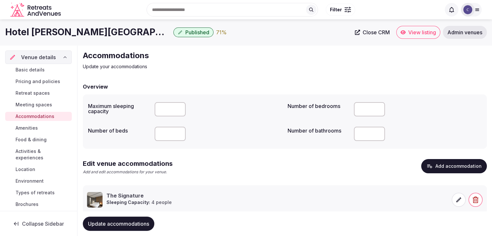
click at [44, 71] on link "Basic details" at bounding box center [38, 69] width 67 height 9
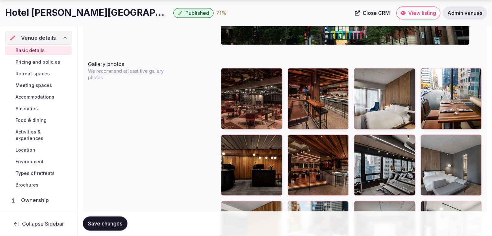
scroll to position [841, 0]
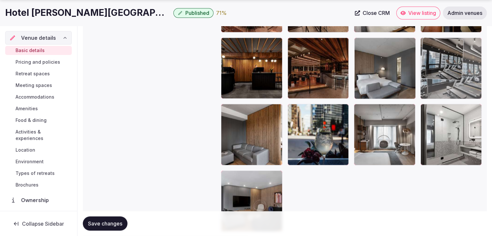
drag, startPoint x: 362, startPoint y: 45, endPoint x: 442, endPoint y: 50, distance: 80.1
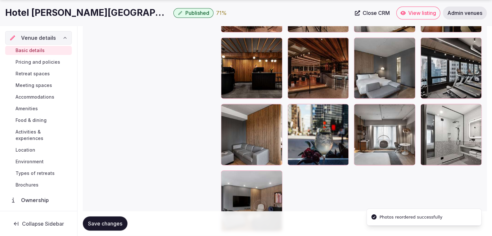
click at [109, 222] on span "Save changes" at bounding box center [105, 224] width 34 height 6
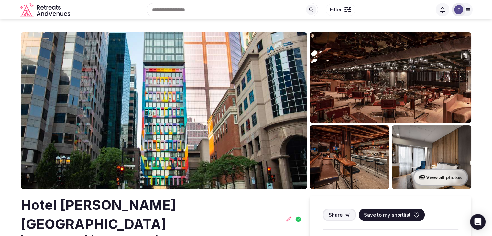
click at [115, 205] on h2 "Hotel [PERSON_NAME][GEOGRAPHIC_DATA]" at bounding box center [152, 215] width 262 height 38
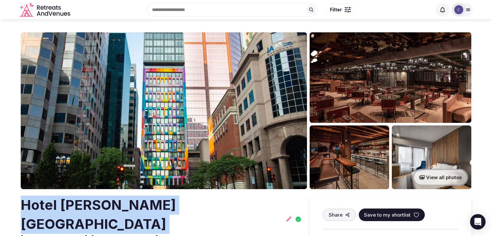
click at [115, 205] on h2 "Hotel [PERSON_NAME][GEOGRAPHIC_DATA]" at bounding box center [152, 215] width 262 height 38
copy h2 "Hotel [PERSON_NAME][GEOGRAPHIC_DATA]"
